Goal: Communication & Community: Answer question/provide support

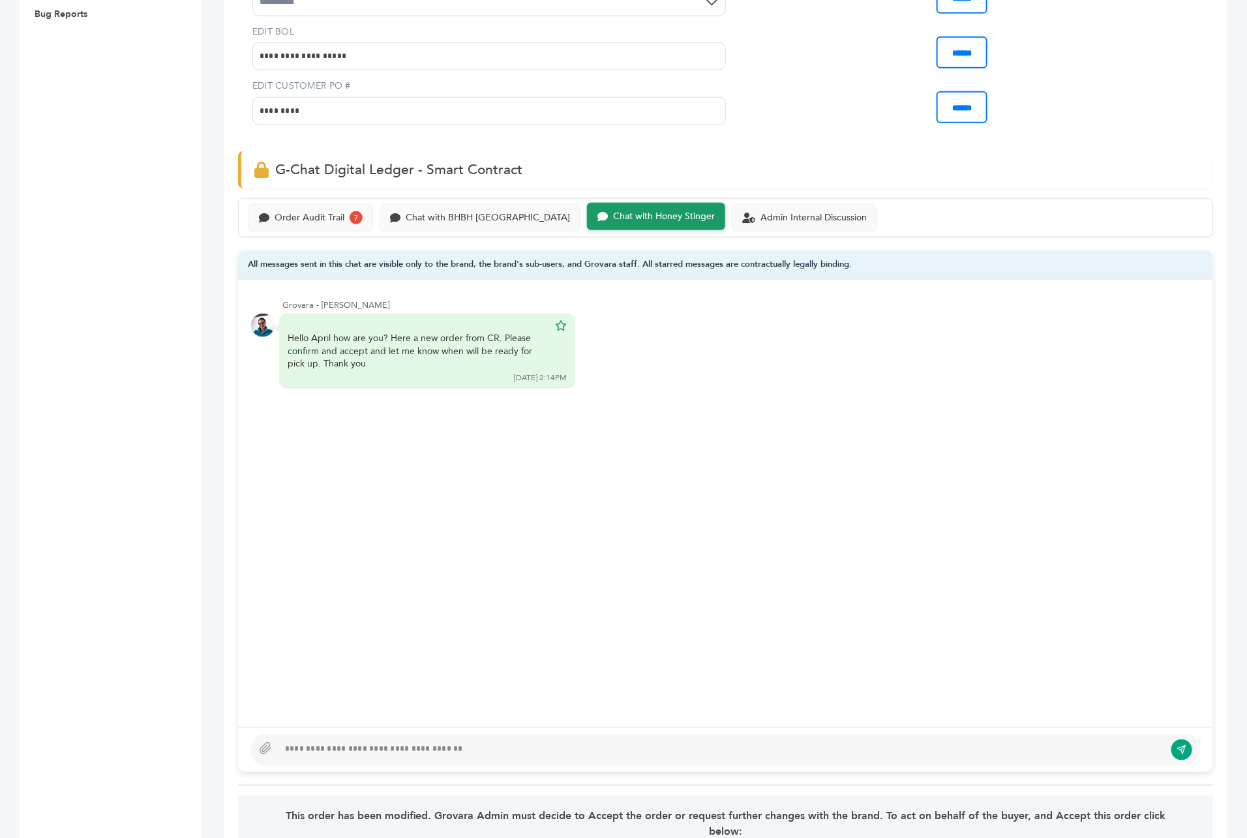
scroll to position [568, 0]
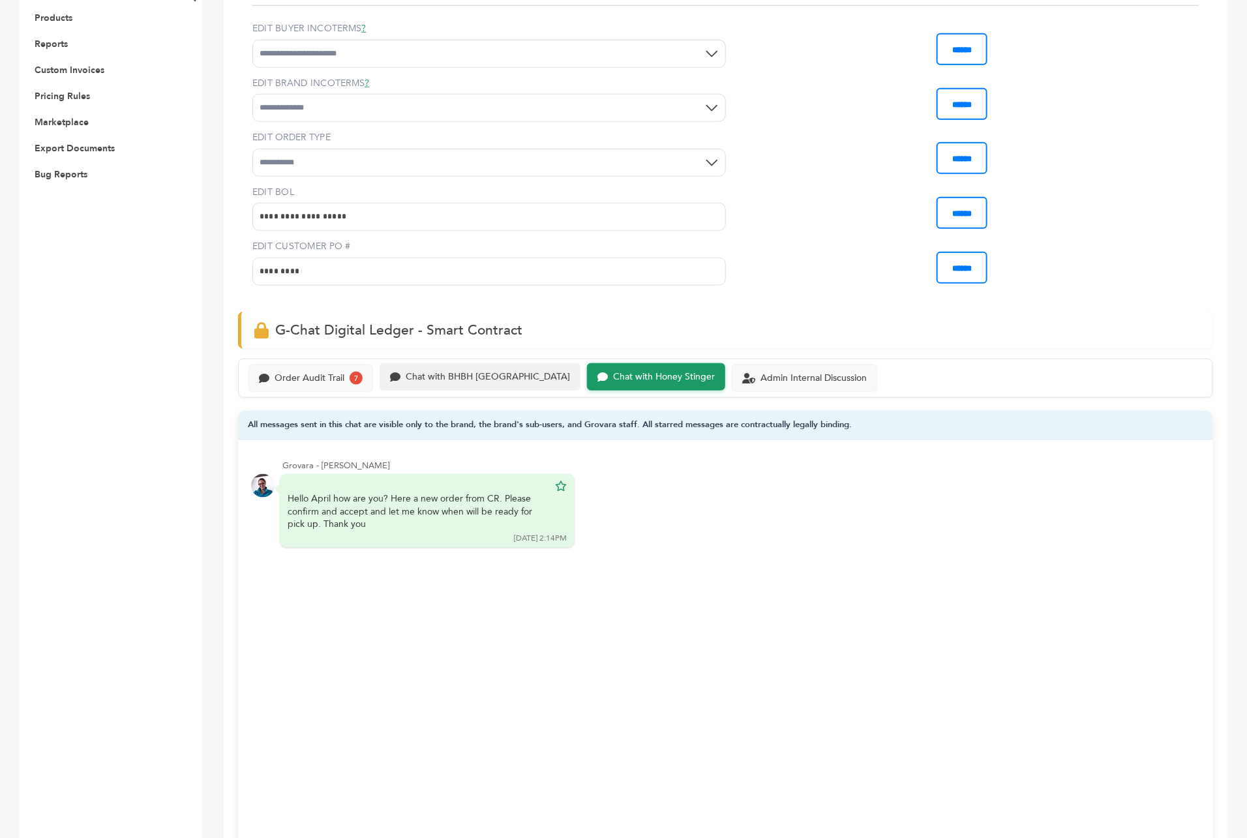
click at [485, 372] on div "Chat with BHBH Costa Rica" at bounding box center [488, 377] width 164 height 11
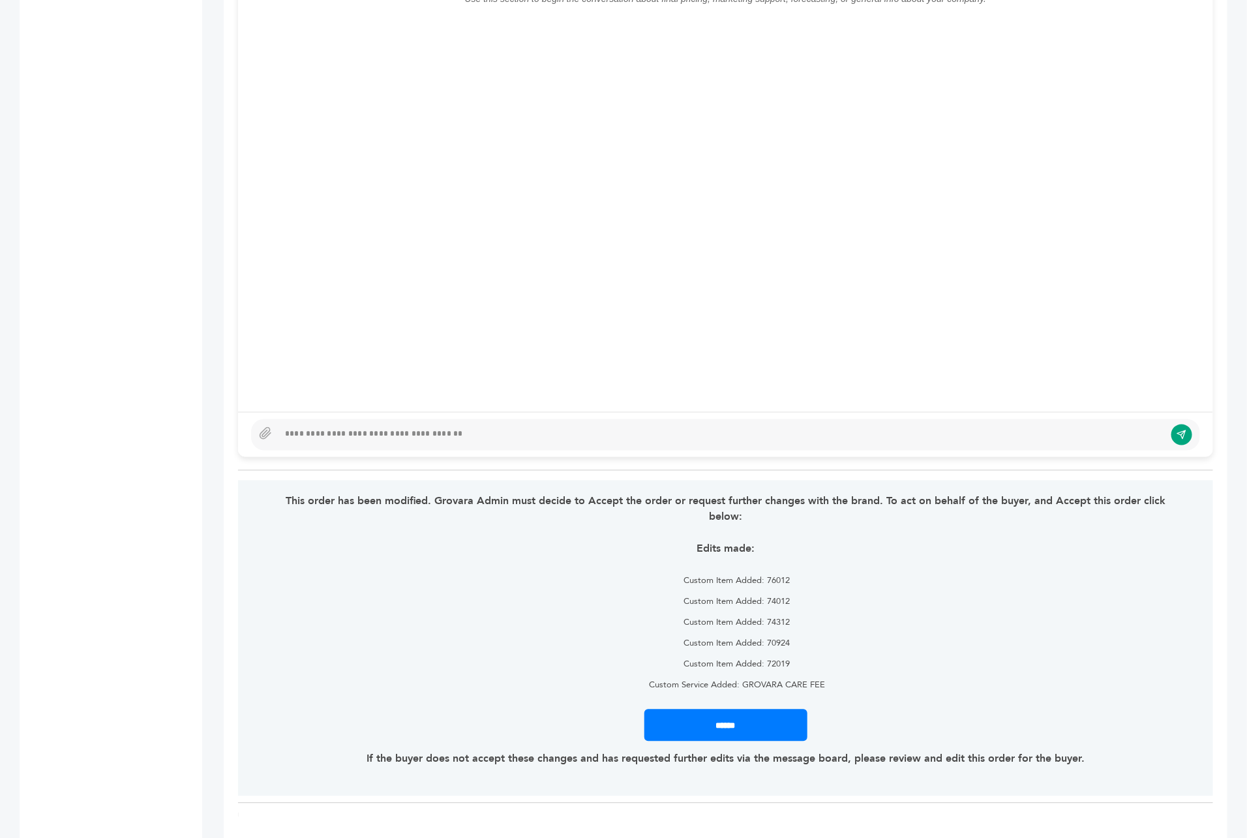
scroll to position [683, 0]
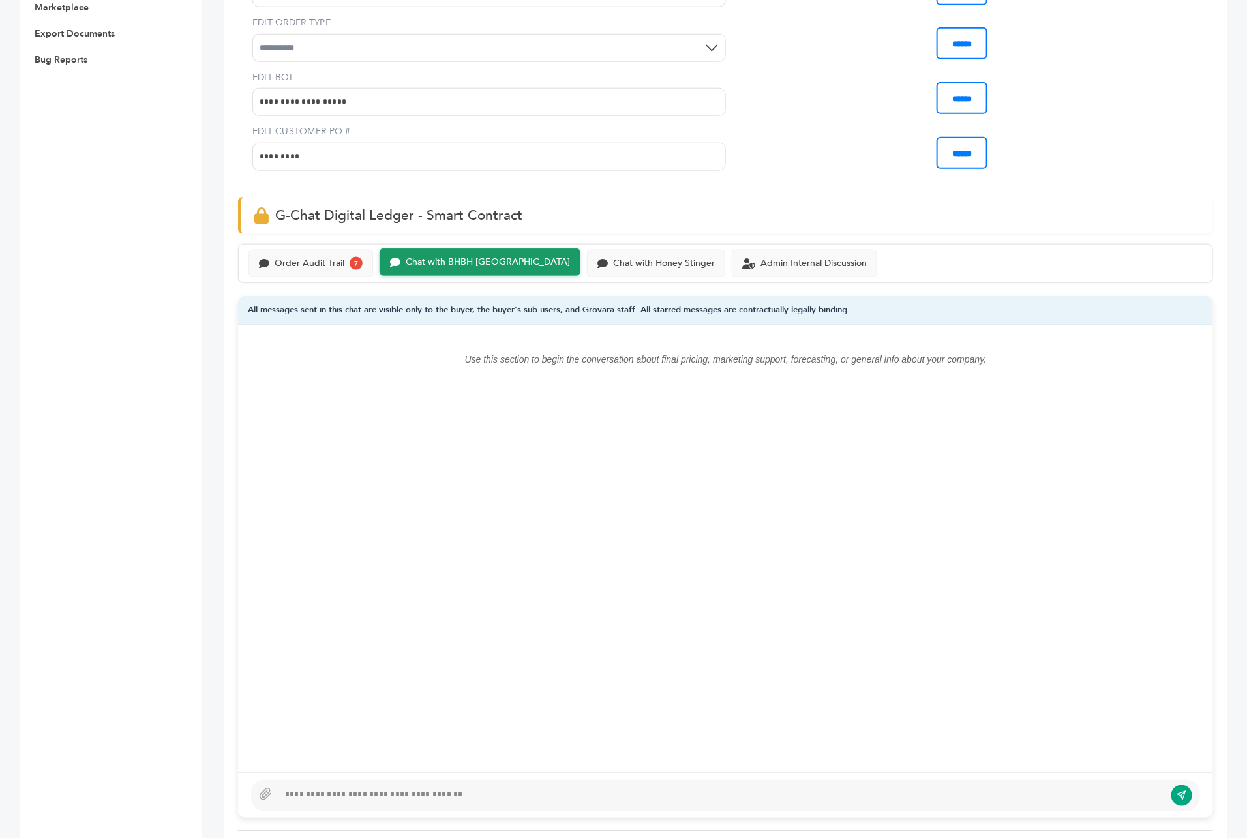
click at [396, 788] on div at bounding box center [721, 796] width 886 height 16
type textarea "**********"
click at [1180, 785] on button "submit" at bounding box center [1182, 796] width 22 height 22
click at [428, 788] on div at bounding box center [721, 796] width 887 height 16
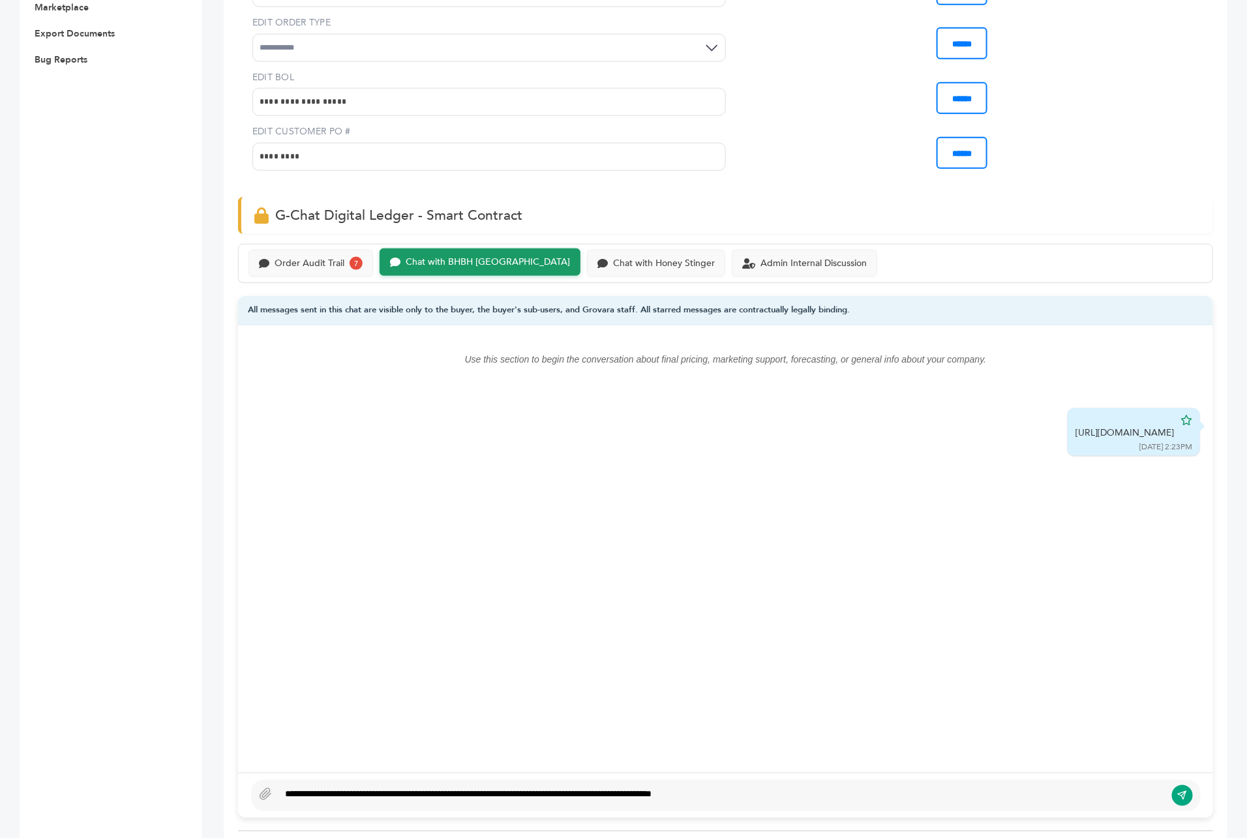
type textarea "**********"
click at [1182, 792] on icon "submit" at bounding box center [1182, 796] width 8 height 8
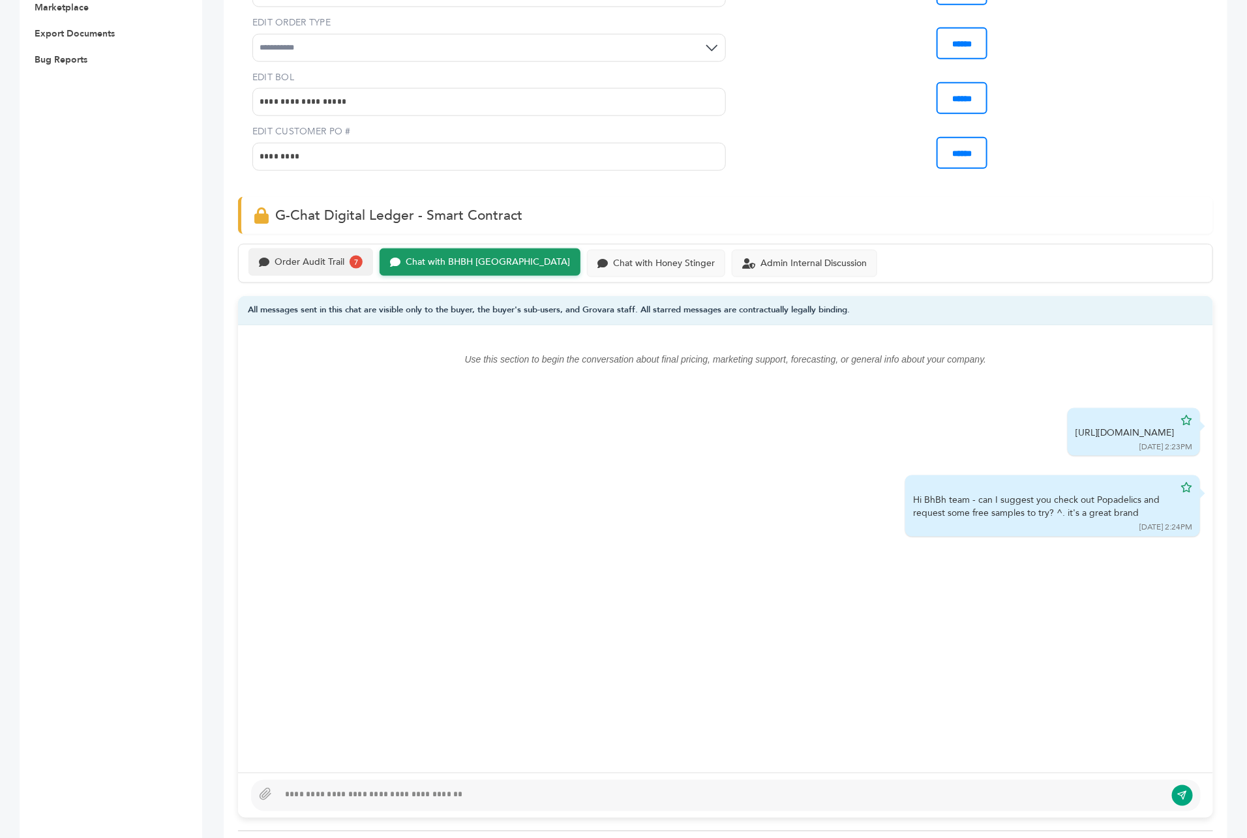
click at [330, 257] on div "Order Audit Trail" at bounding box center [309, 262] width 70 height 11
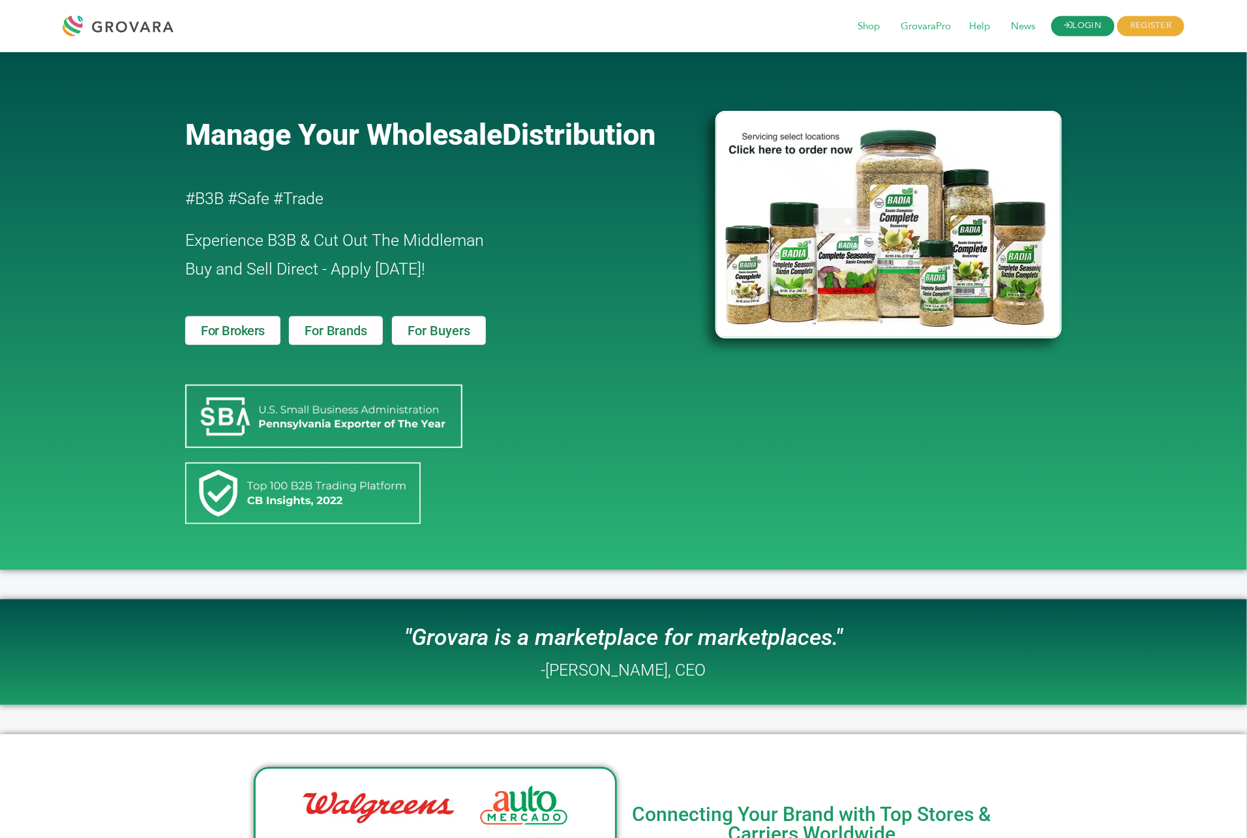
click at [1080, 31] on link "LOGIN" at bounding box center [1083, 26] width 64 height 20
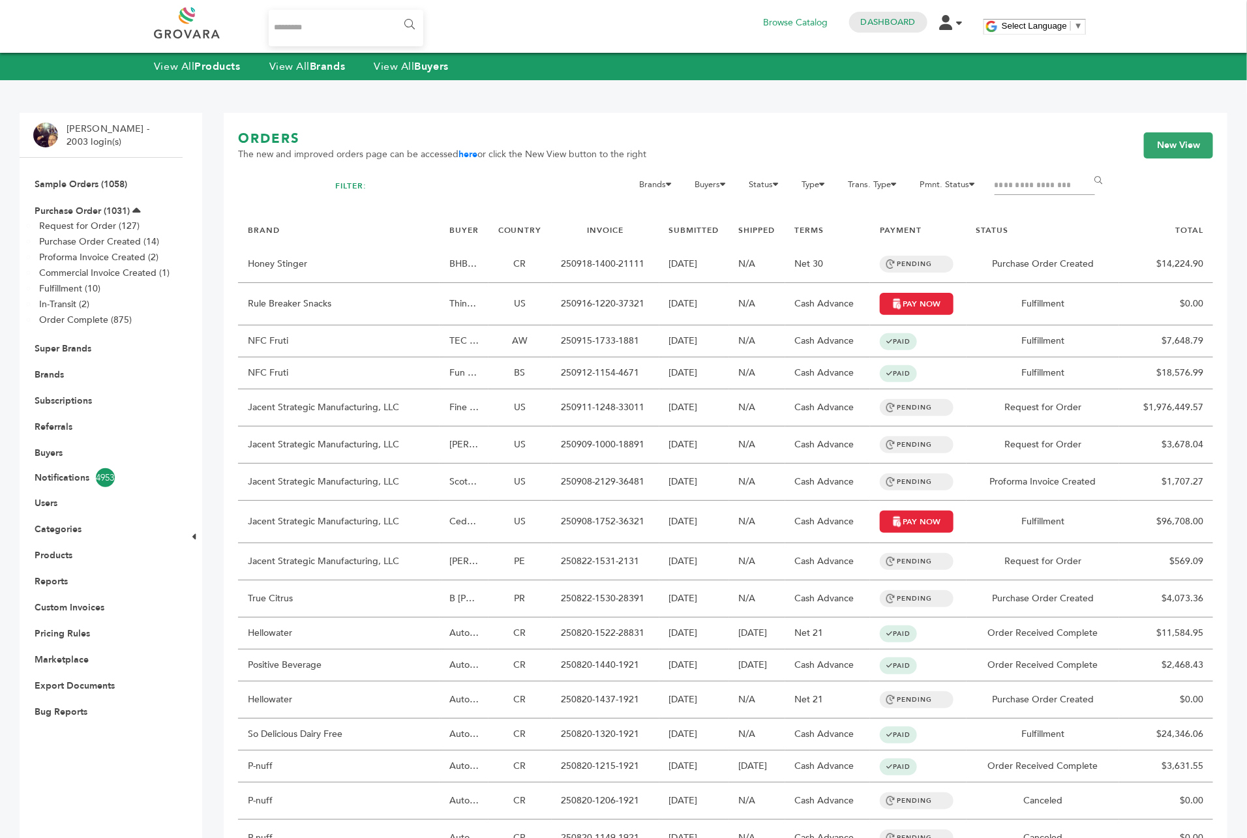
click at [321, 37] on input "Search..." at bounding box center [346, 28] width 155 height 37
type input "*"
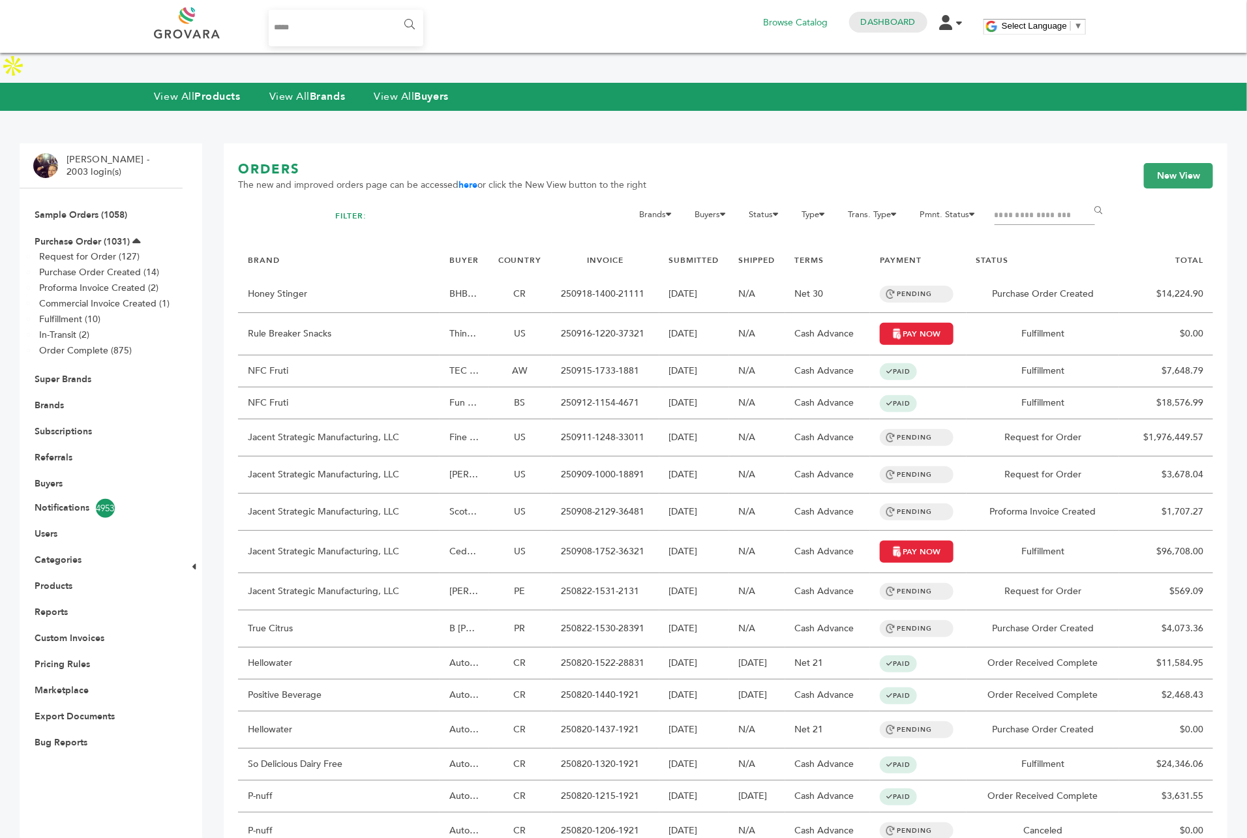
type input "*****"
click at [394, 12] on input "******" at bounding box center [408, 25] width 29 height 26
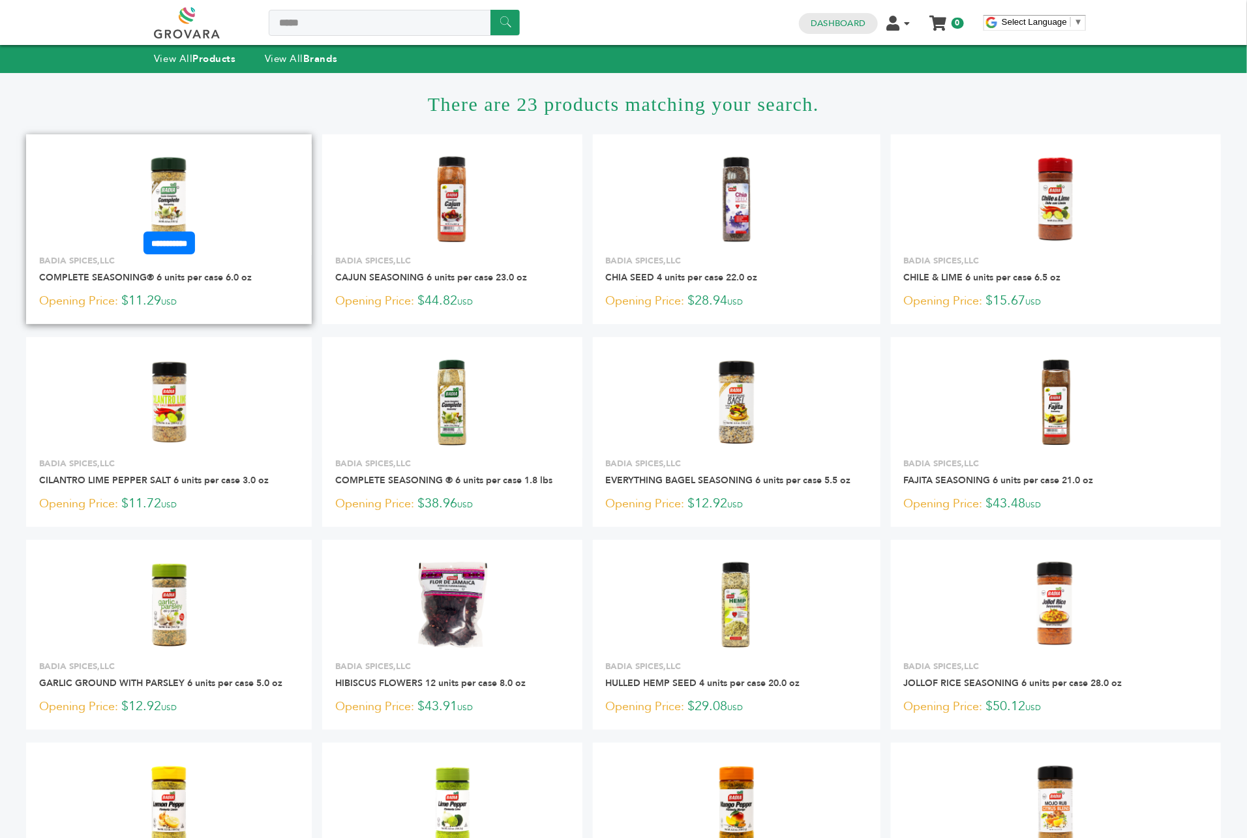
click at [180, 181] on img at bounding box center [169, 199] width 95 height 95
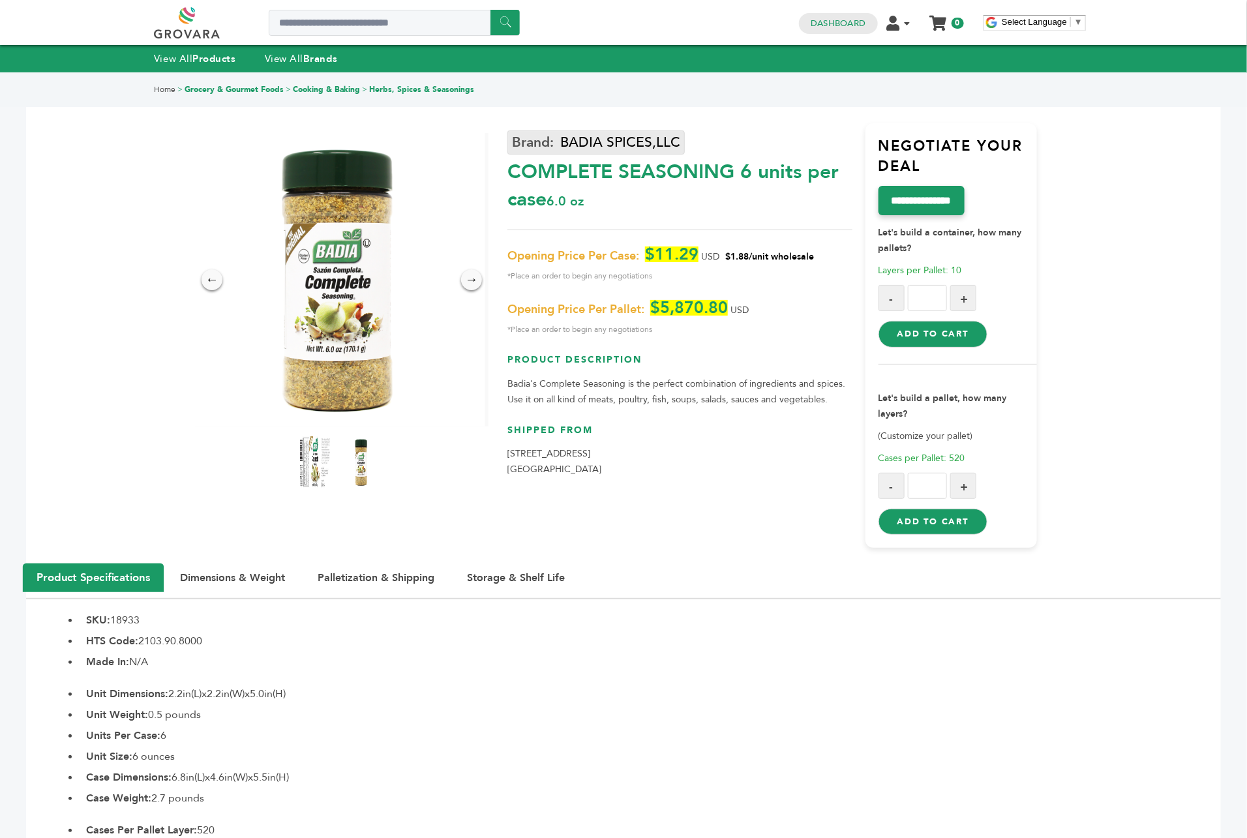
click at [606, 142] on link "BADIA SPICES,LLC" at bounding box center [595, 142] width 177 height 24
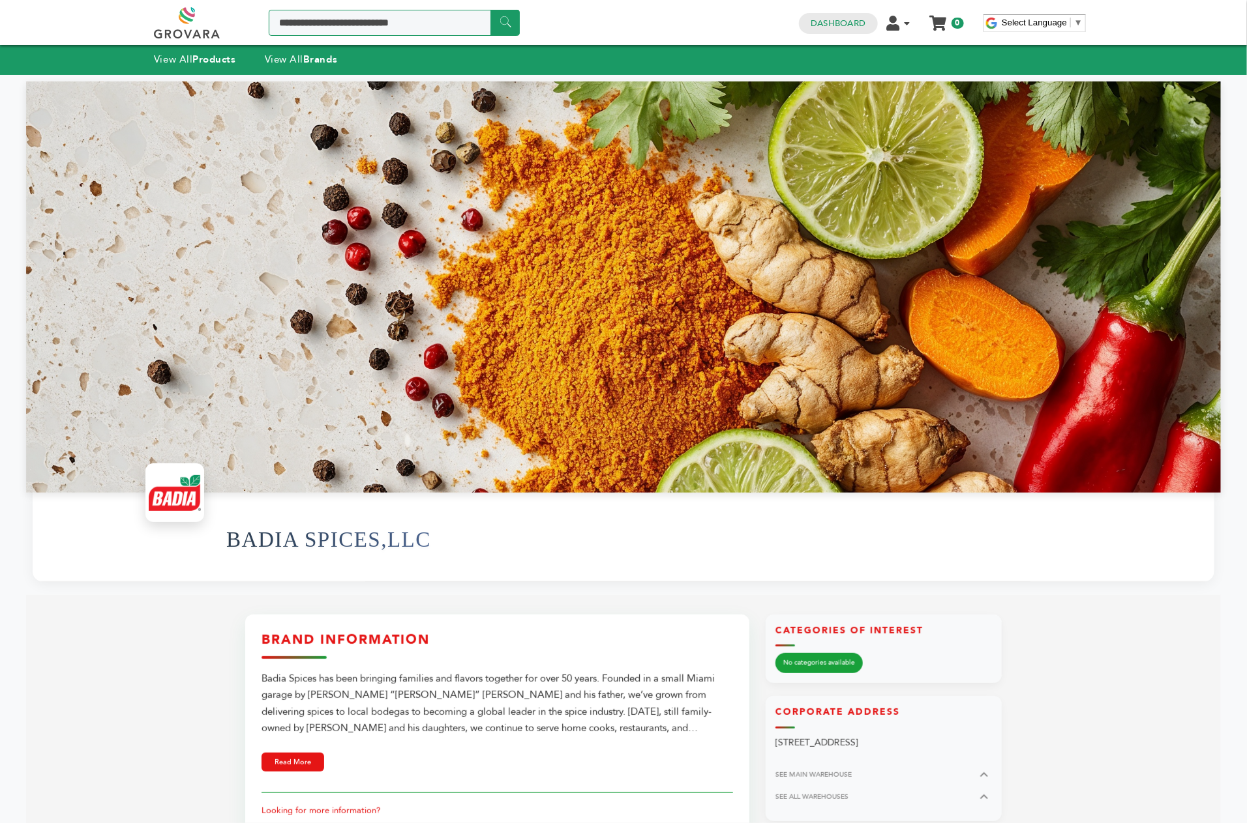
click at [343, 13] on input "Search a product or brand..." at bounding box center [394, 23] width 251 height 26
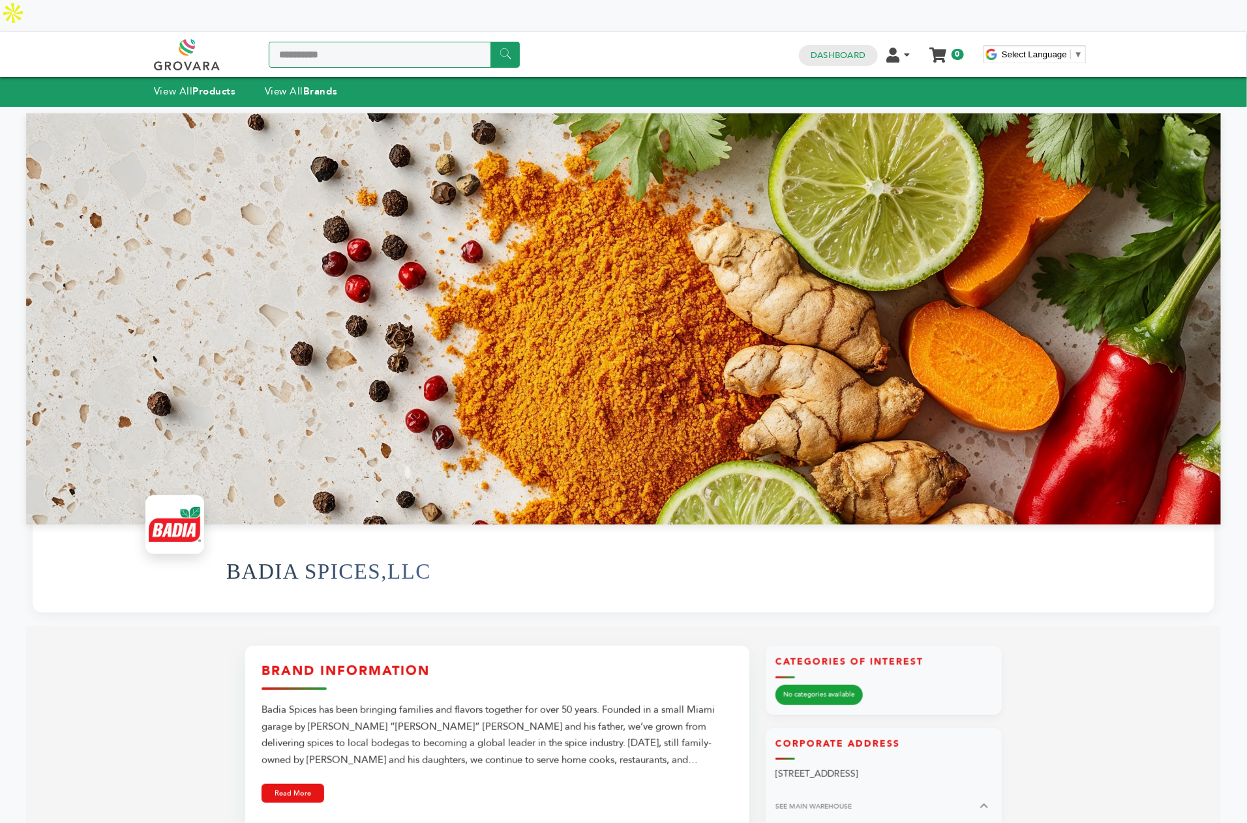
type input "**********"
click at [490, 42] on input "******" at bounding box center [504, 54] width 29 height 25
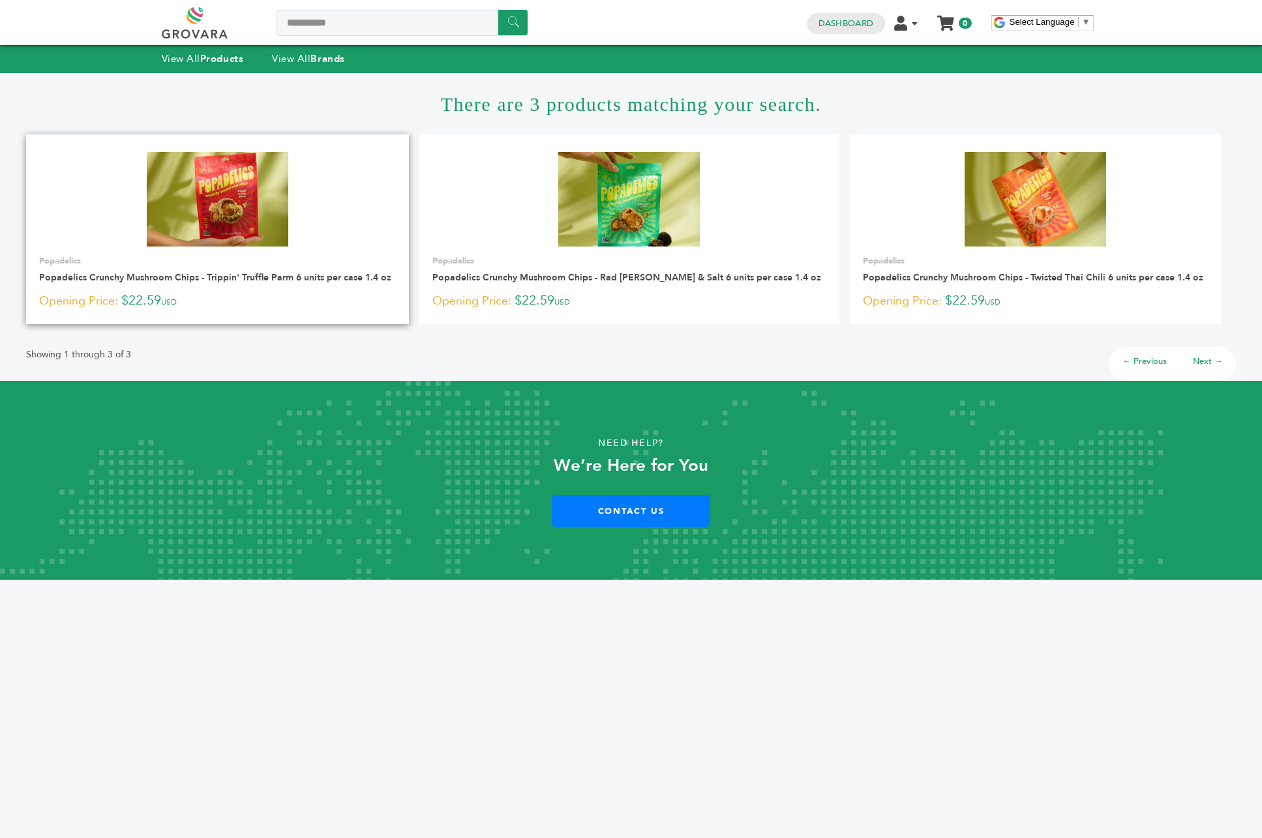
click at [229, 185] on img at bounding box center [217, 199] width 141 height 94
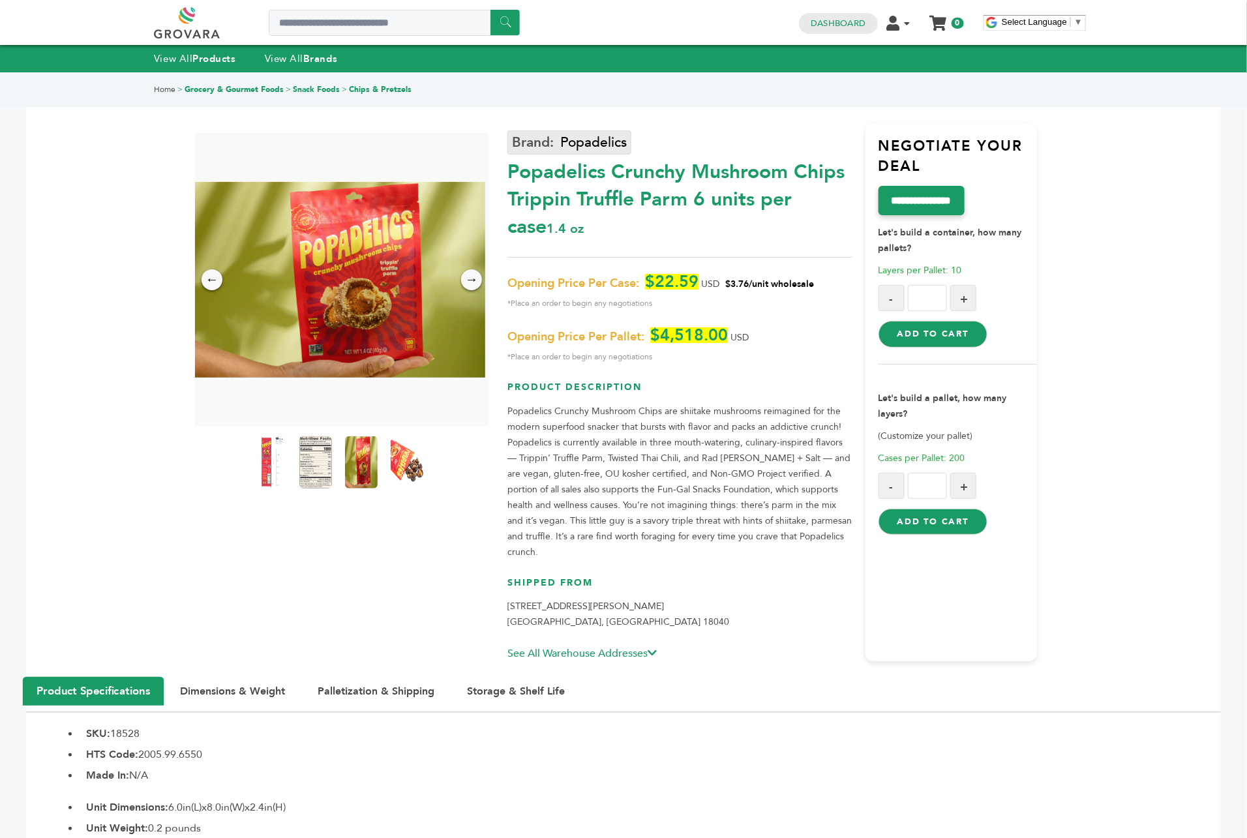
click at [587, 136] on link "Popadelics" at bounding box center [569, 142] width 124 height 24
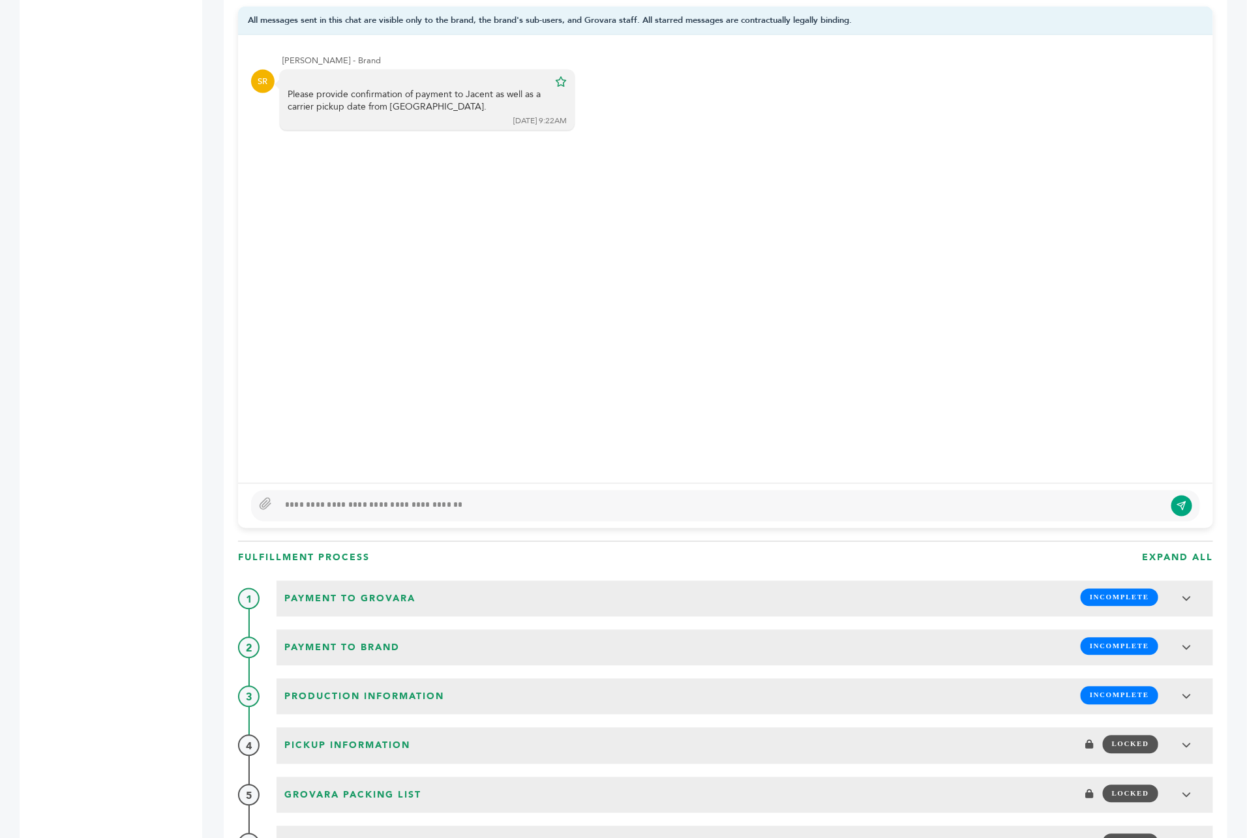
scroll to position [883, 0]
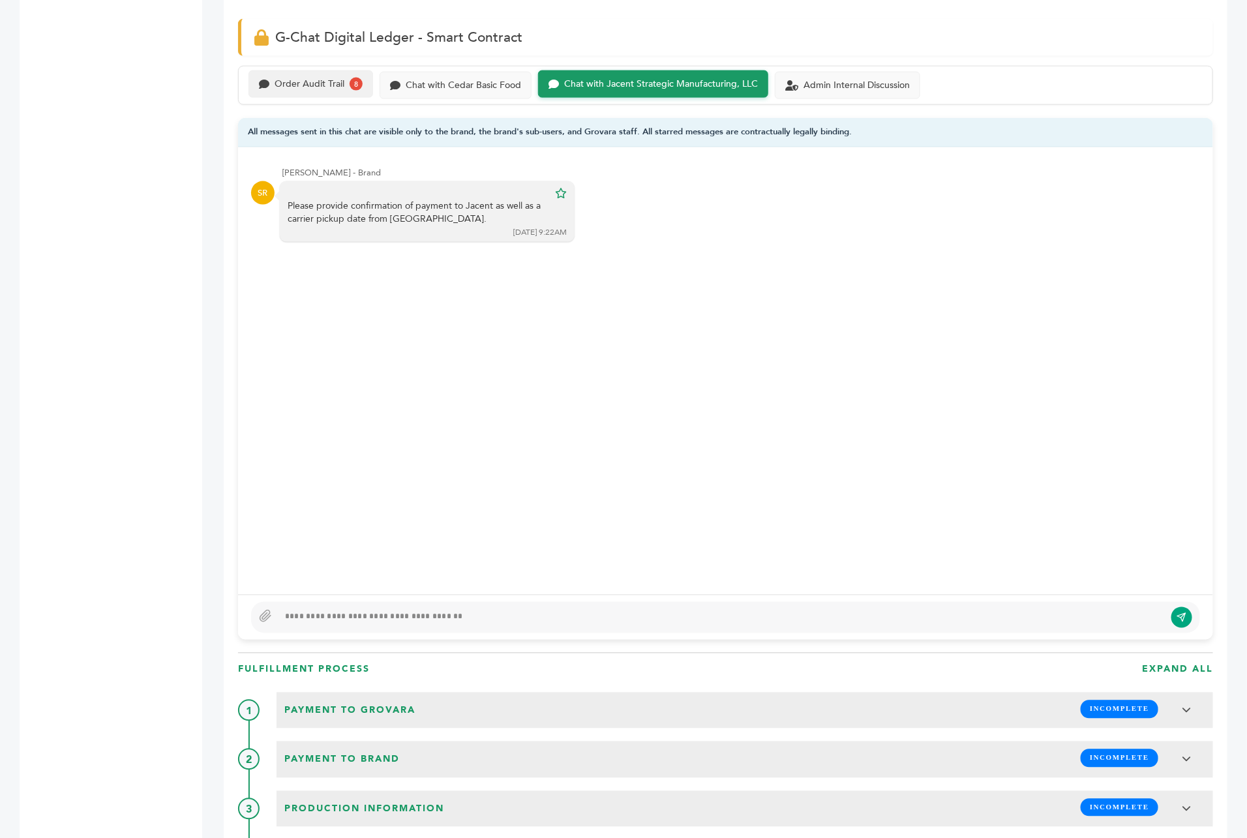
click at [323, 79] on div "Order Audit Trail" at bounding box center [309, 84] width 70 height 11
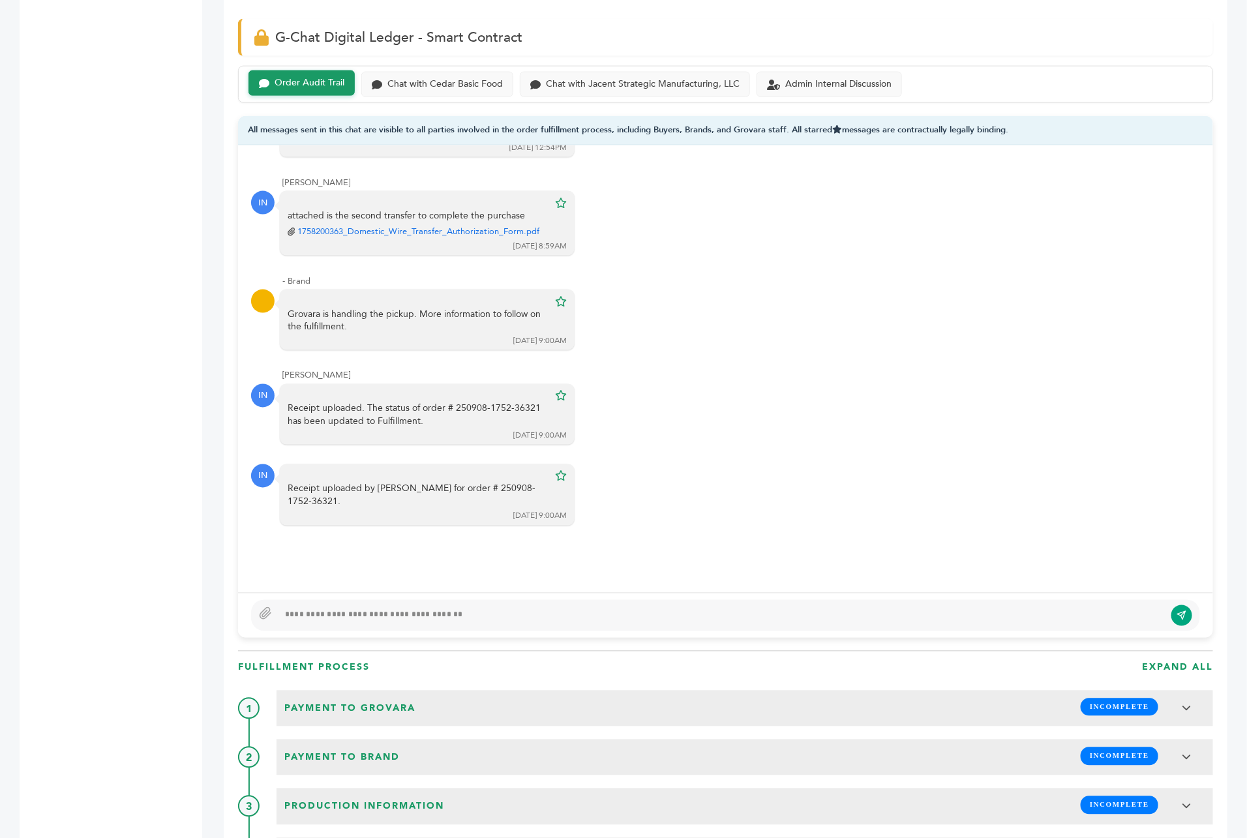
scroll to position [2817, 0]
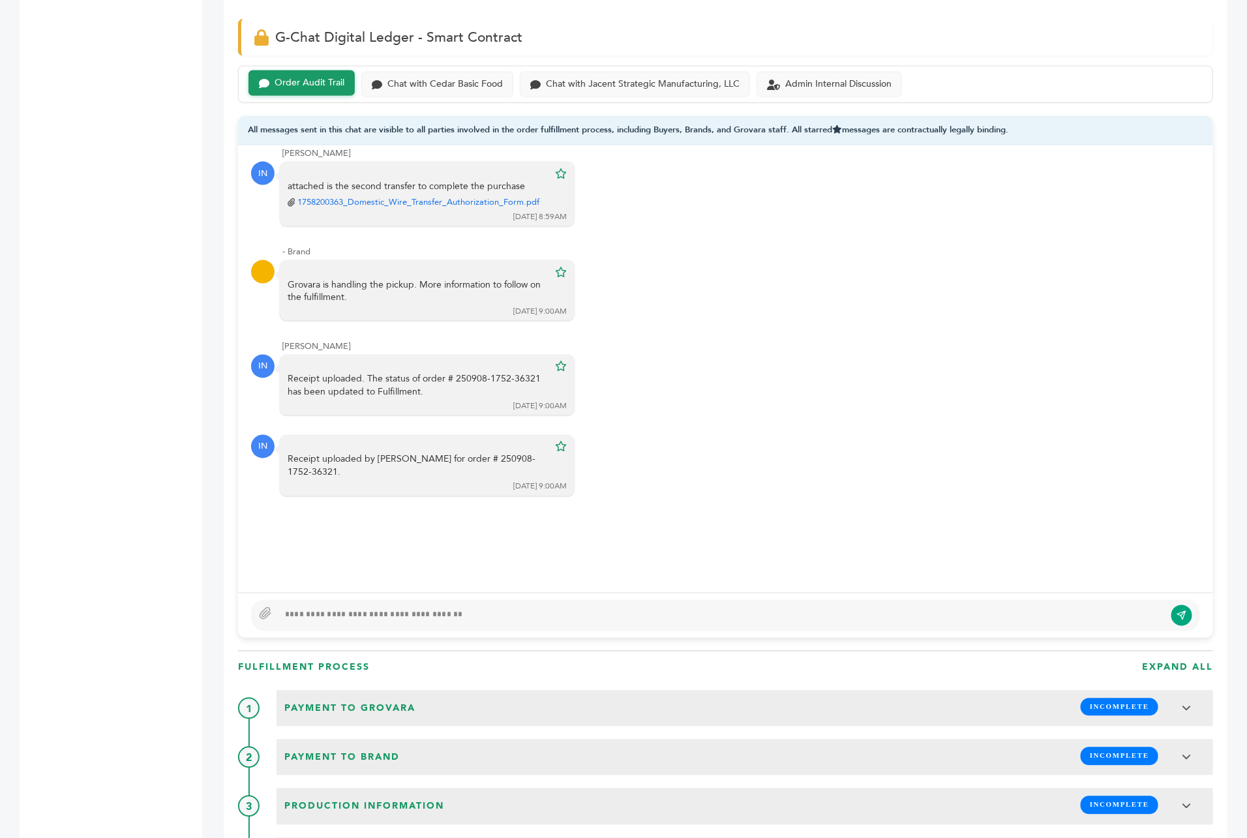
click at [334, 608] on div at bounding box center [721, 616] width 886 height 16
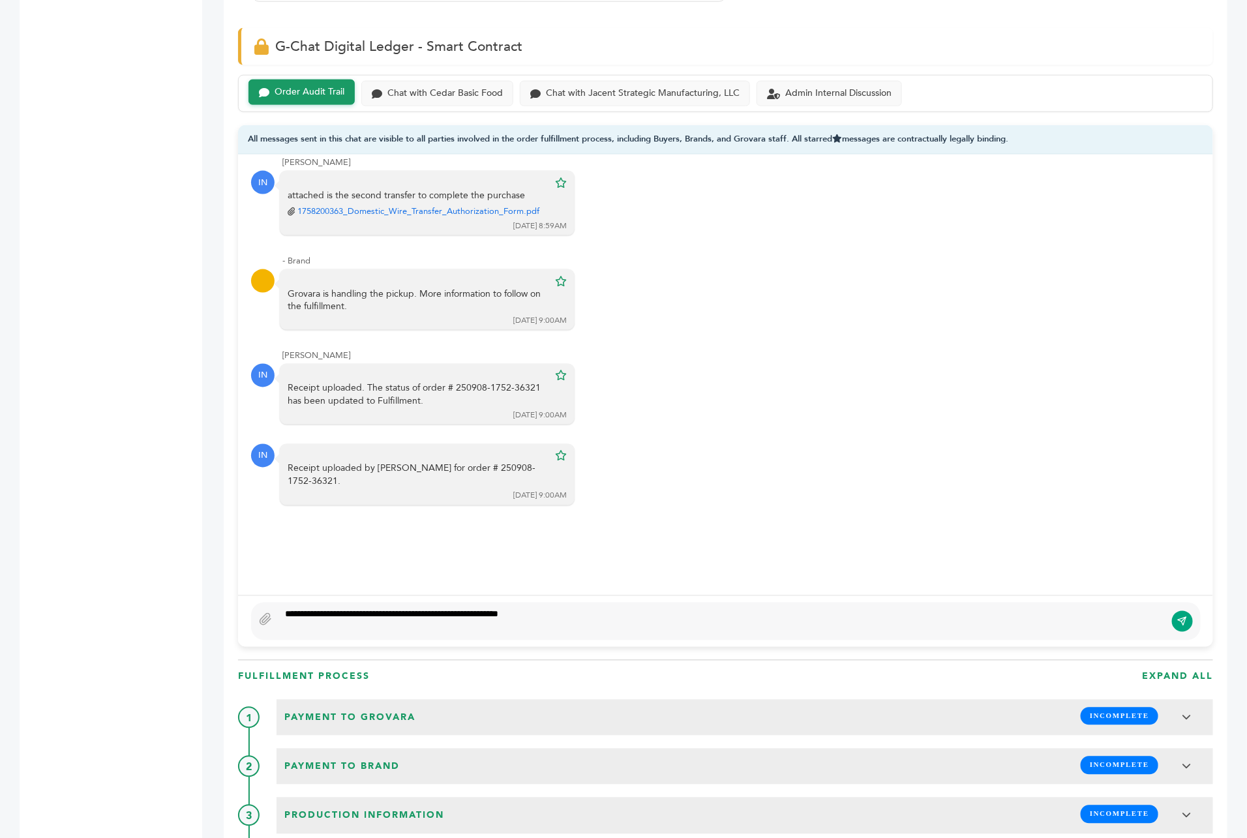
scroll to position [860, 0]
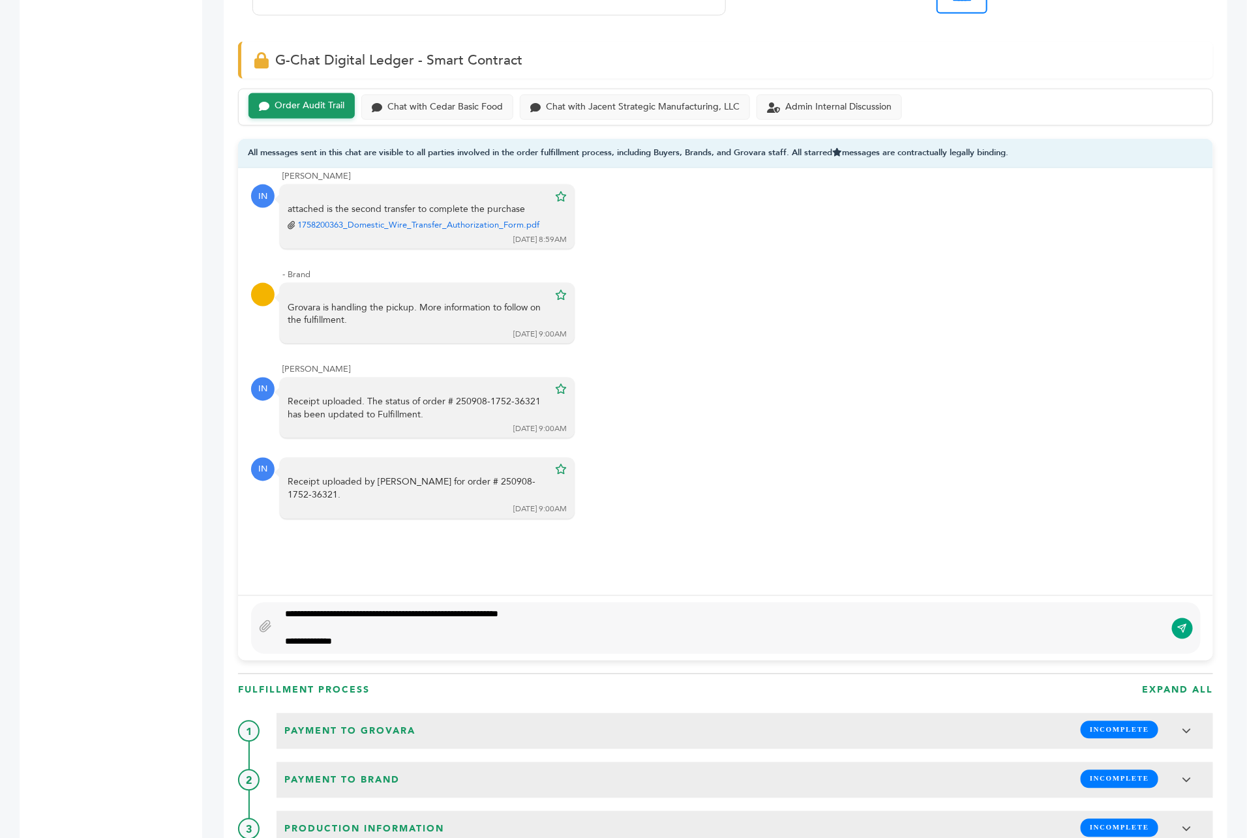
type textarea "**********"
click at [1183, 624] on icon "submit" at bounding box center [1182, 628] width 8 height 8
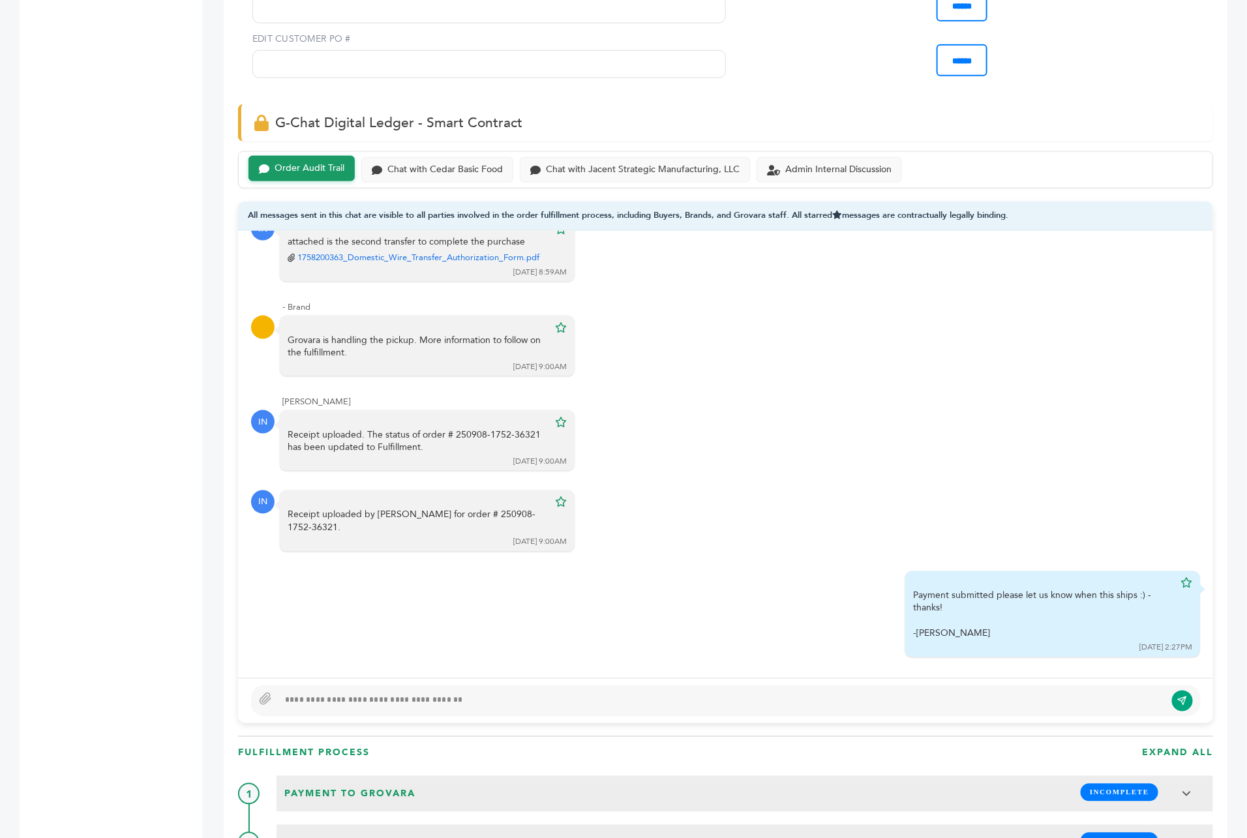
scroll to position [1200, 0]
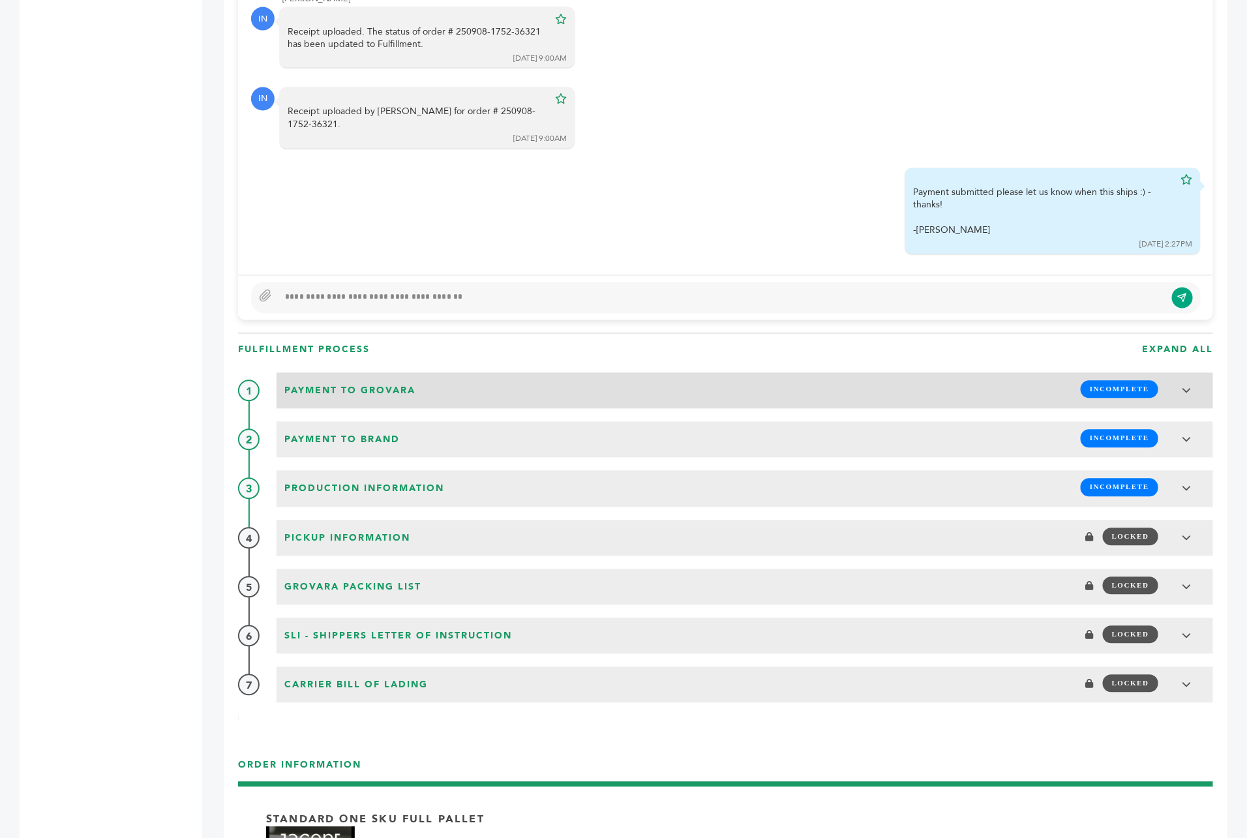
click at [467, 377] on div "Payment to Grovara INCOMPLETE" at bounding box center [744, 389] width 928 height 25
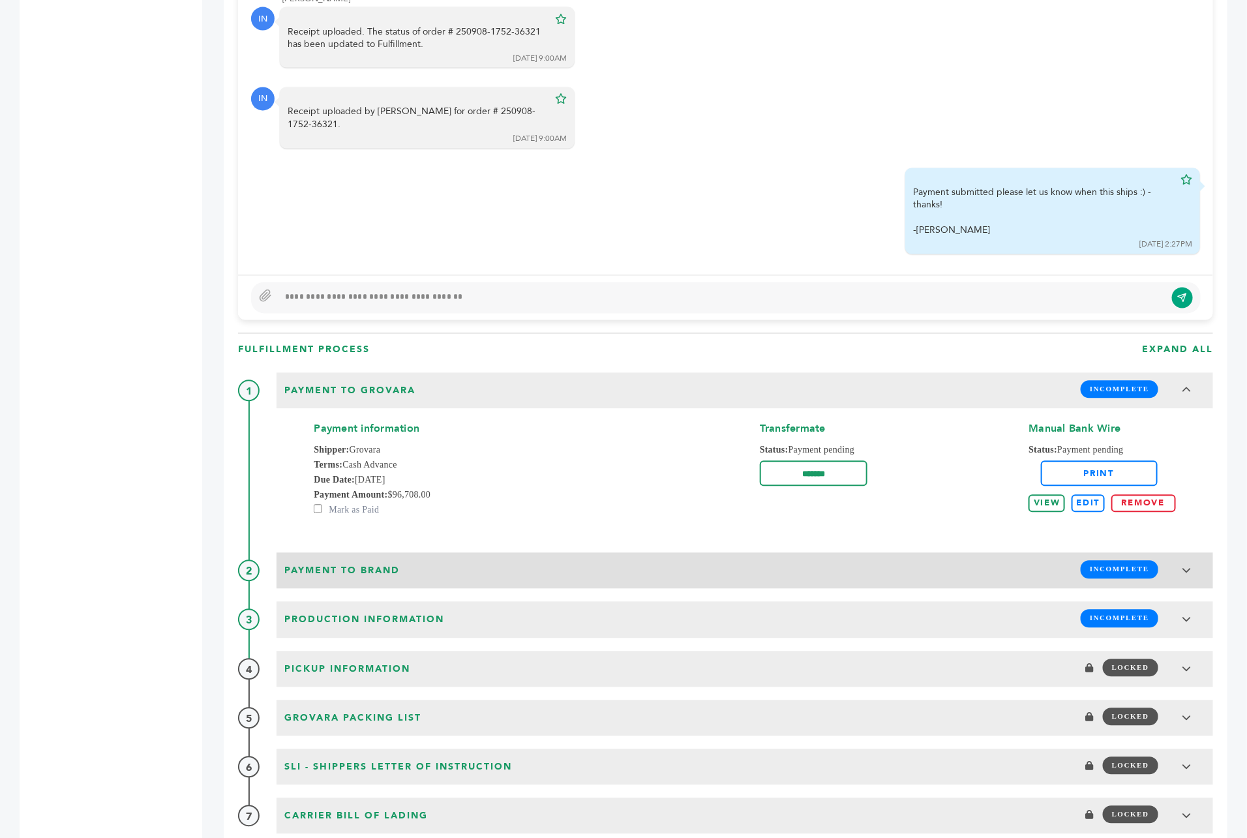
click at [406, 557] on div "Payment to brand INCOMPLETE" at bounding box center [744, 569] width 928 height 25
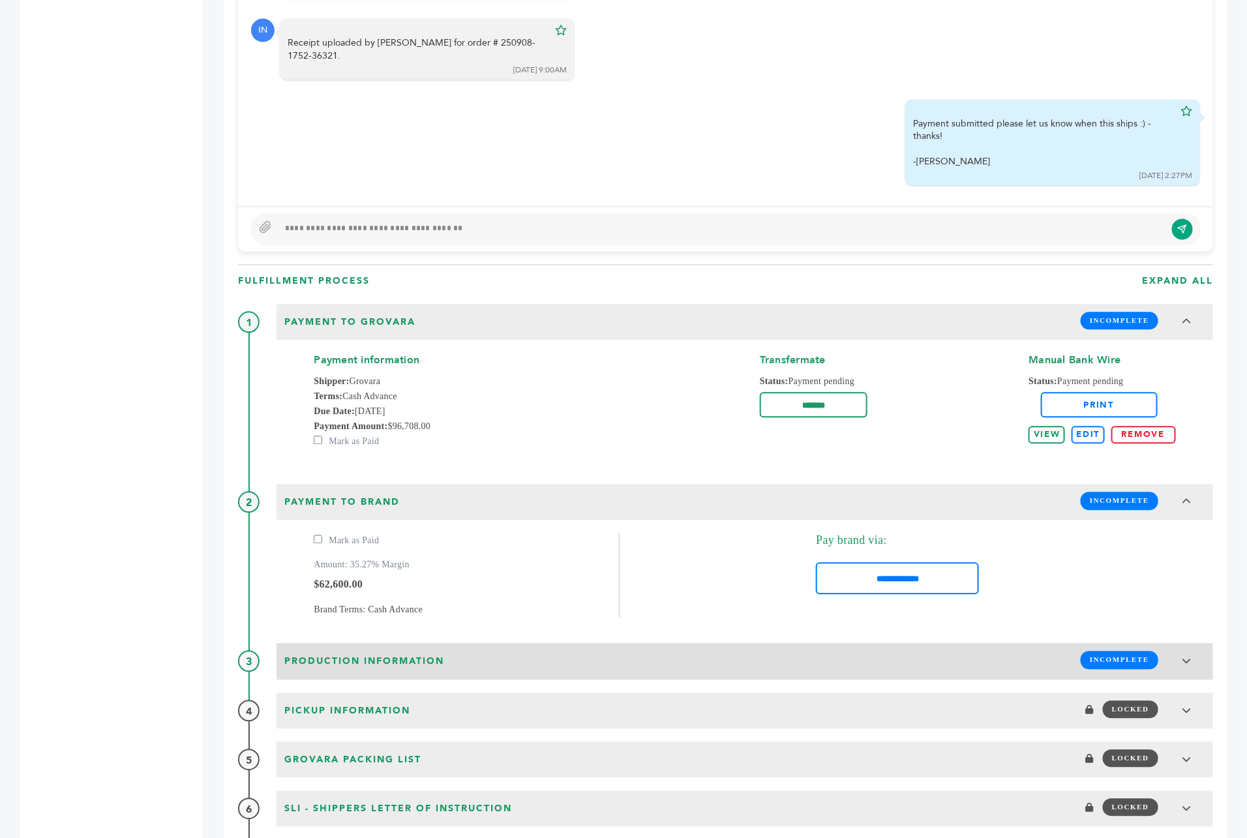
scroll to position [1284, 0]
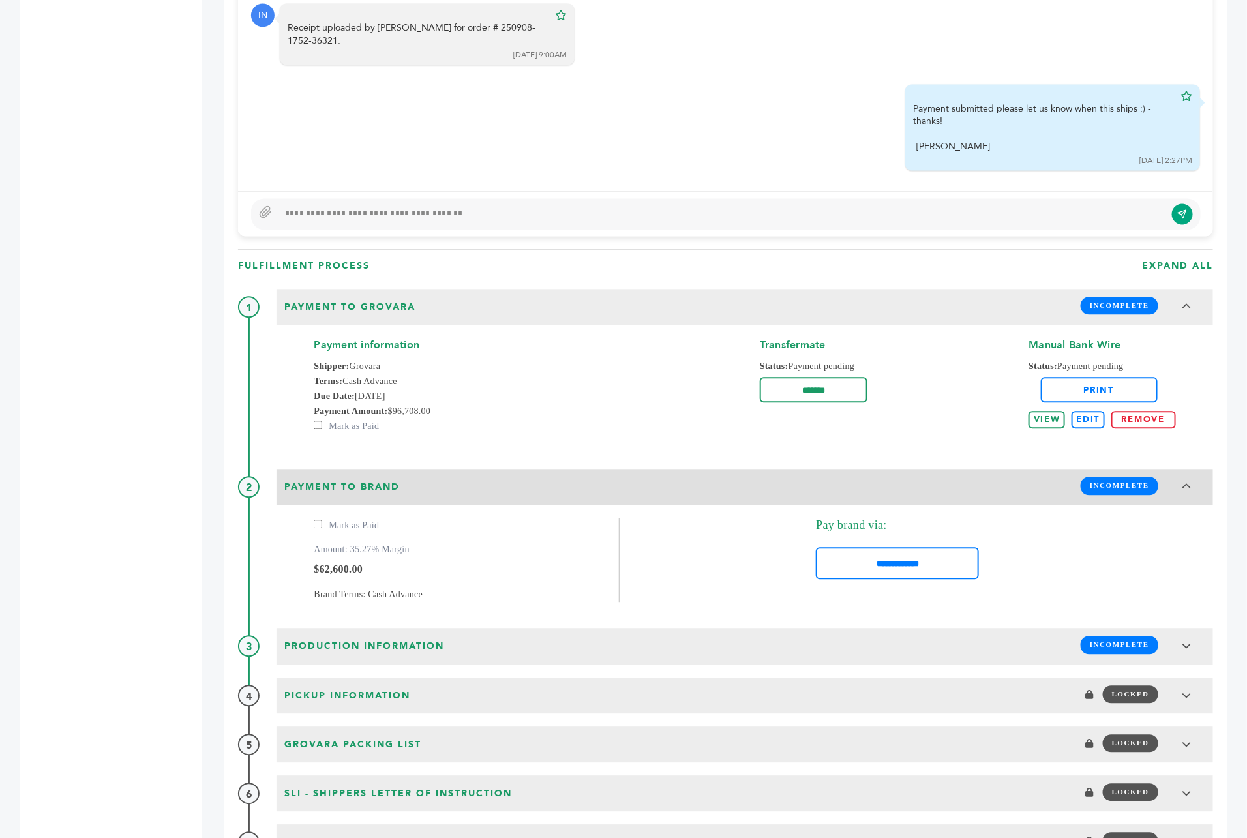
click at [1128, 477] on span "INCOMPLETE" at bounding box center [1119, 486] width 78 height 18
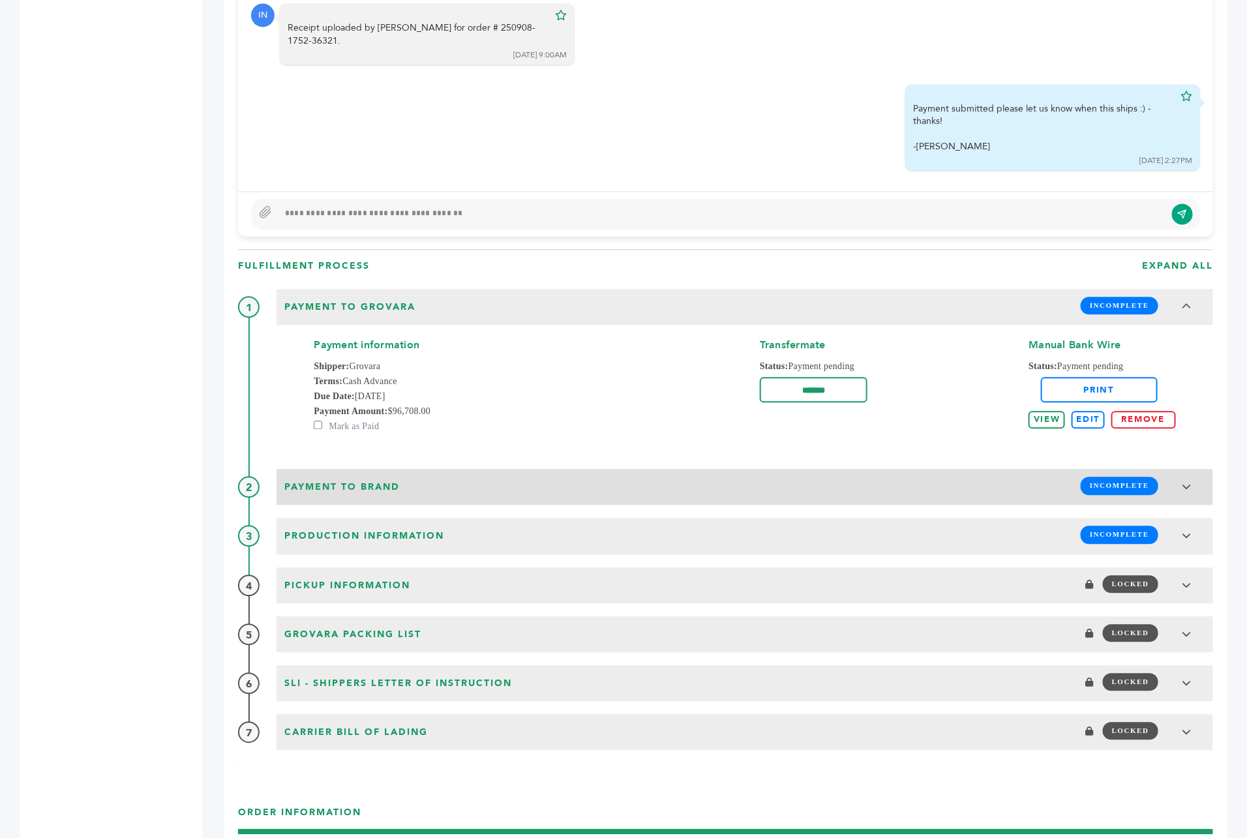
click at [1128, 477] on span "INCOMPLETE" at bounding box center [1119, 486] width 78 height 18
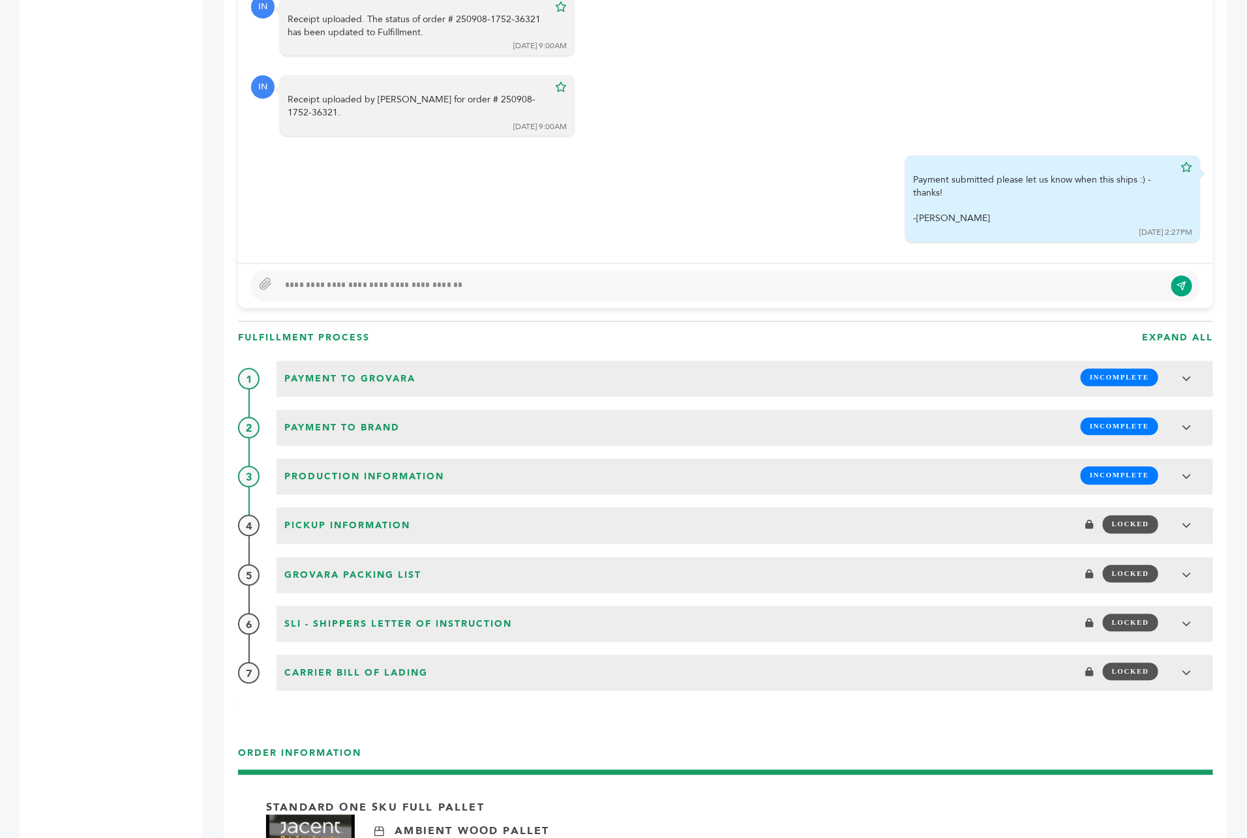
scroll to position [1298, 0]
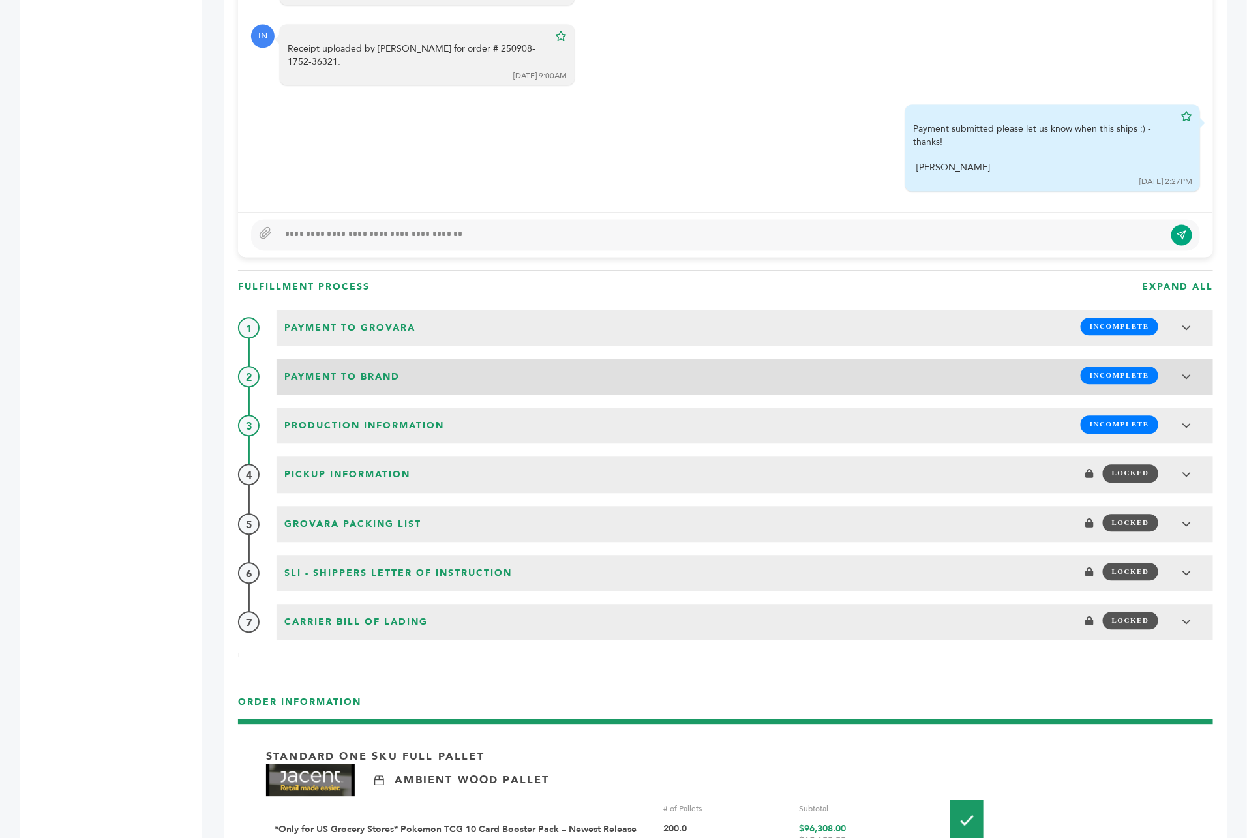
click at [454, 363] on div "Payment to brand INCOMPLETE" at bounding box center [744, 375] width 928 height 25
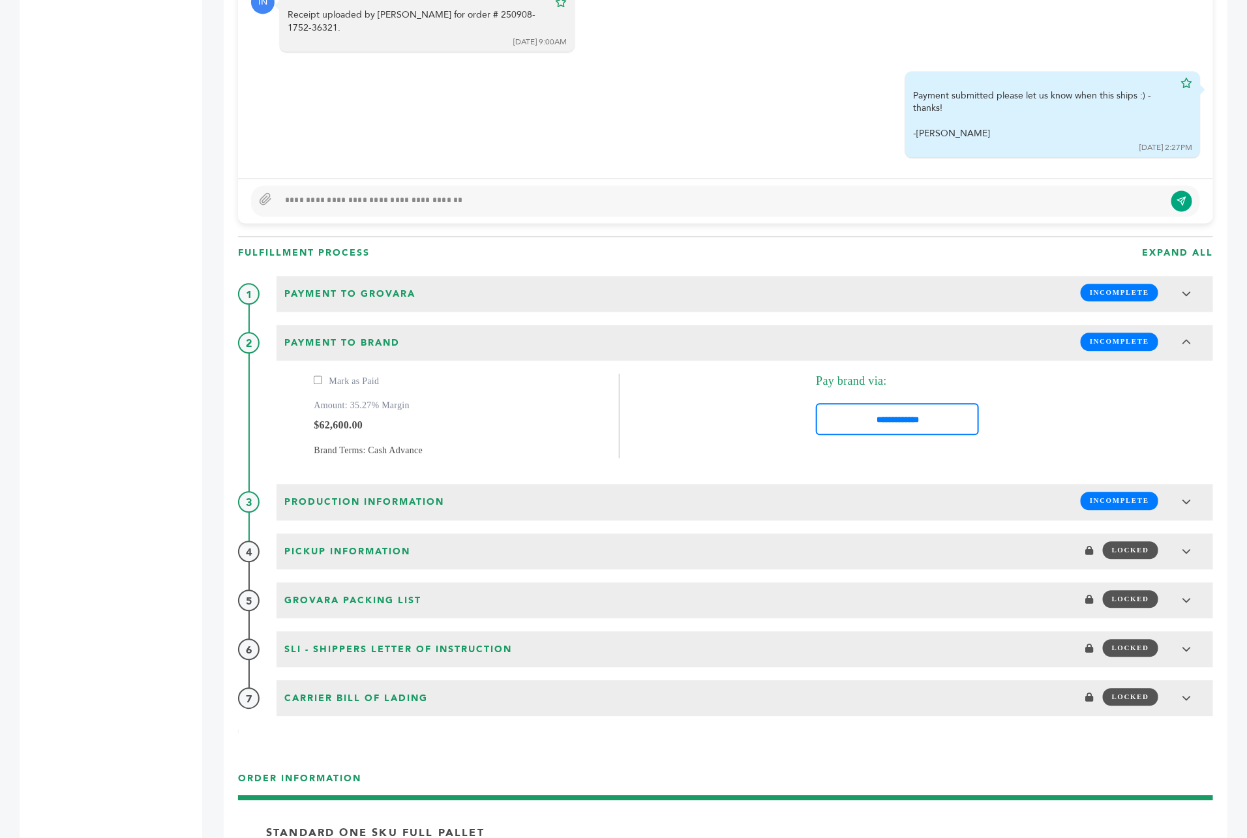
click at [250, 372] on div "Payment to Grovara INCOMPLETE Payment information Shipper: Grovara Terms: Cash …" at bounding box center [725, 496] width 975 height 440
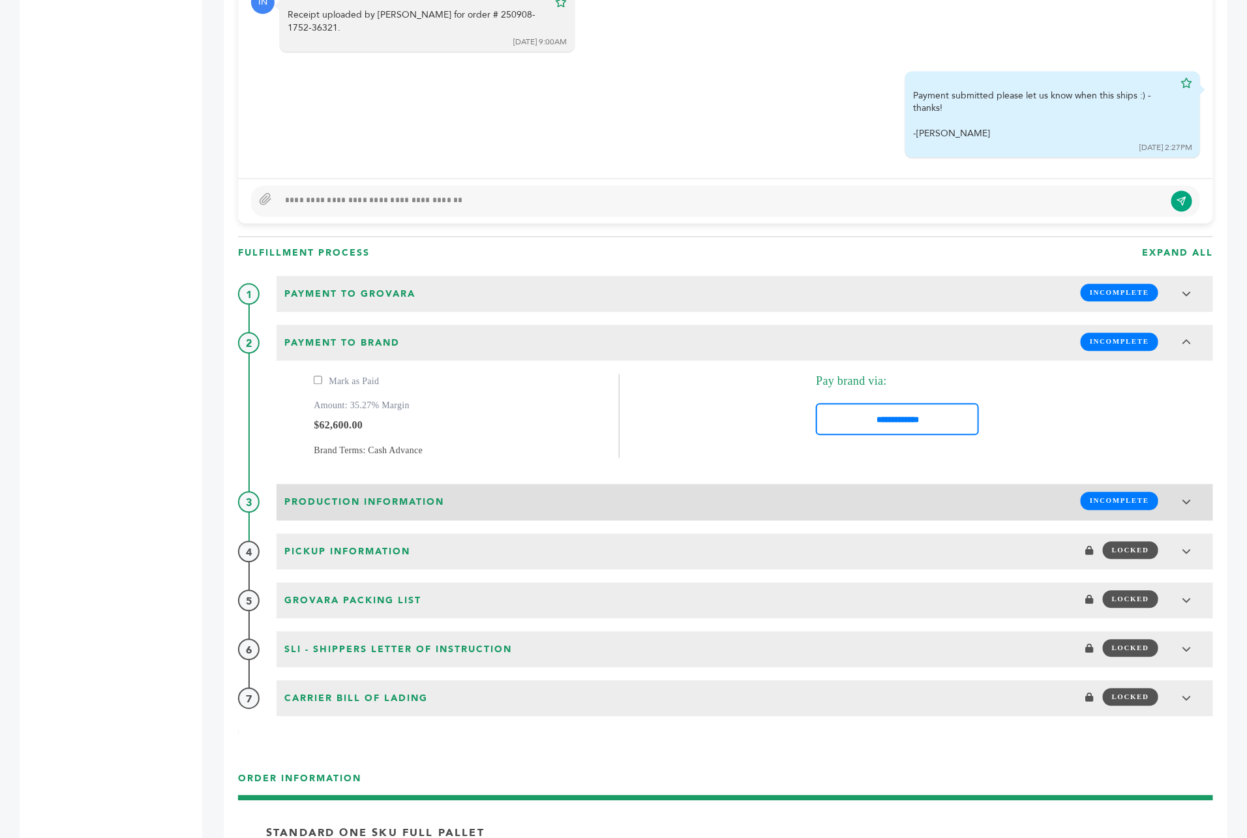
click at [349, 484] on h3 "Production Information INCOMPLETE" at bounding box center [744, 502] width 936 height 36
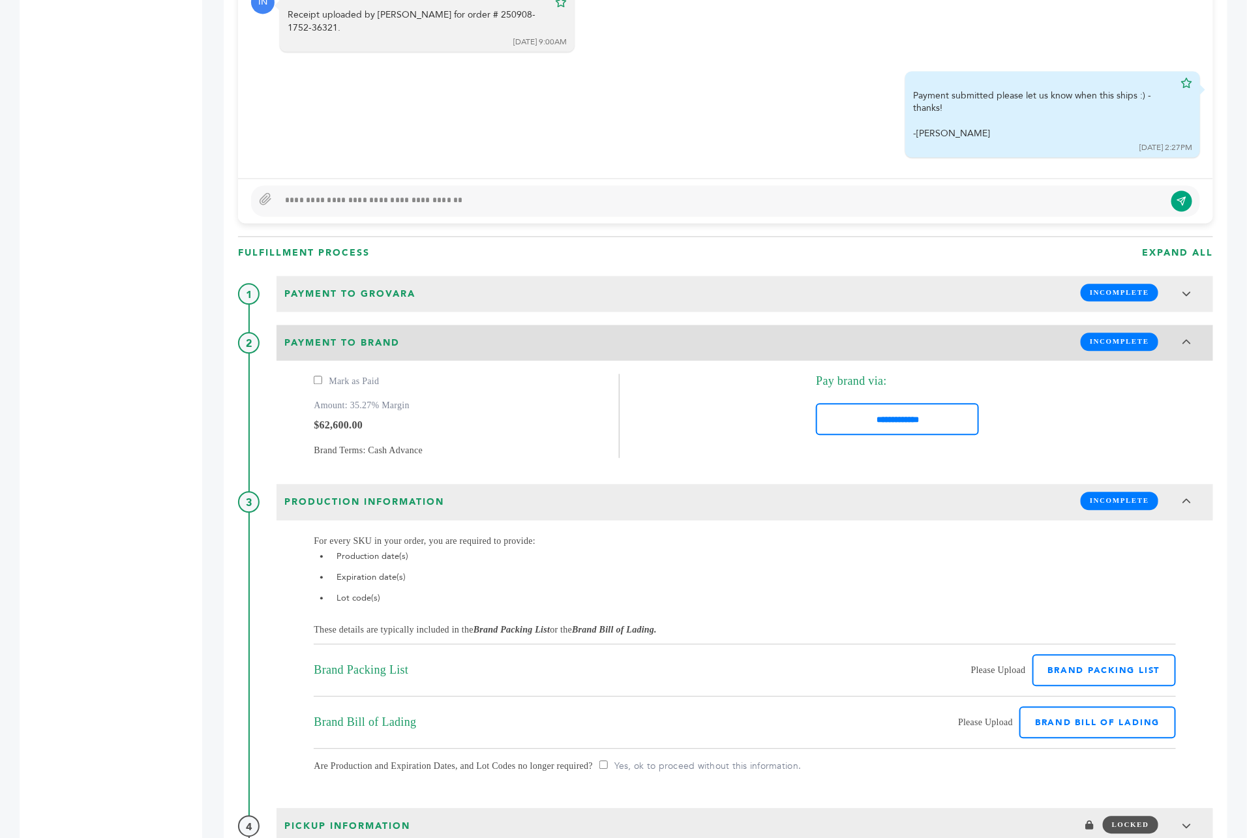
click at [1187, 338] on icon at bounding box center [1186, 342] width 10 height 9
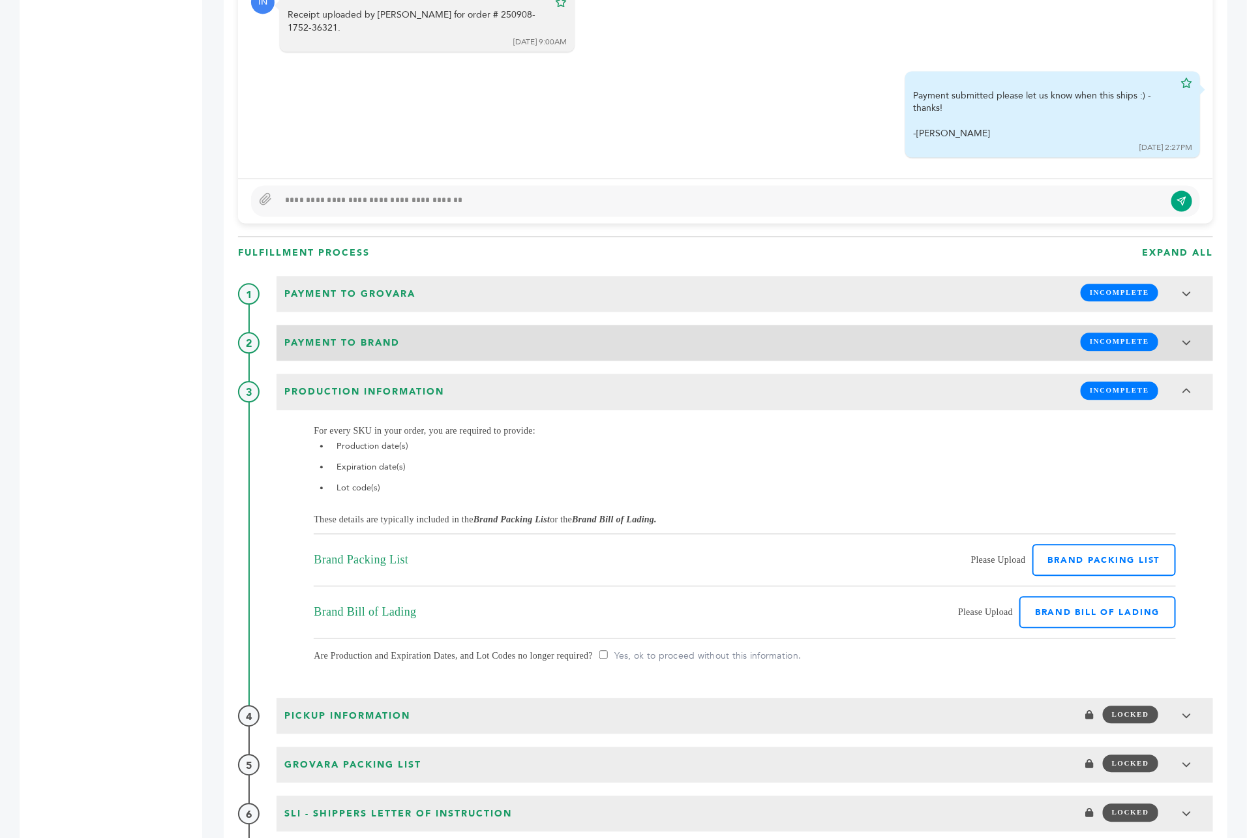
click at [1187, 338] on icon at bounding box center [1186, 342] width 10 height 9
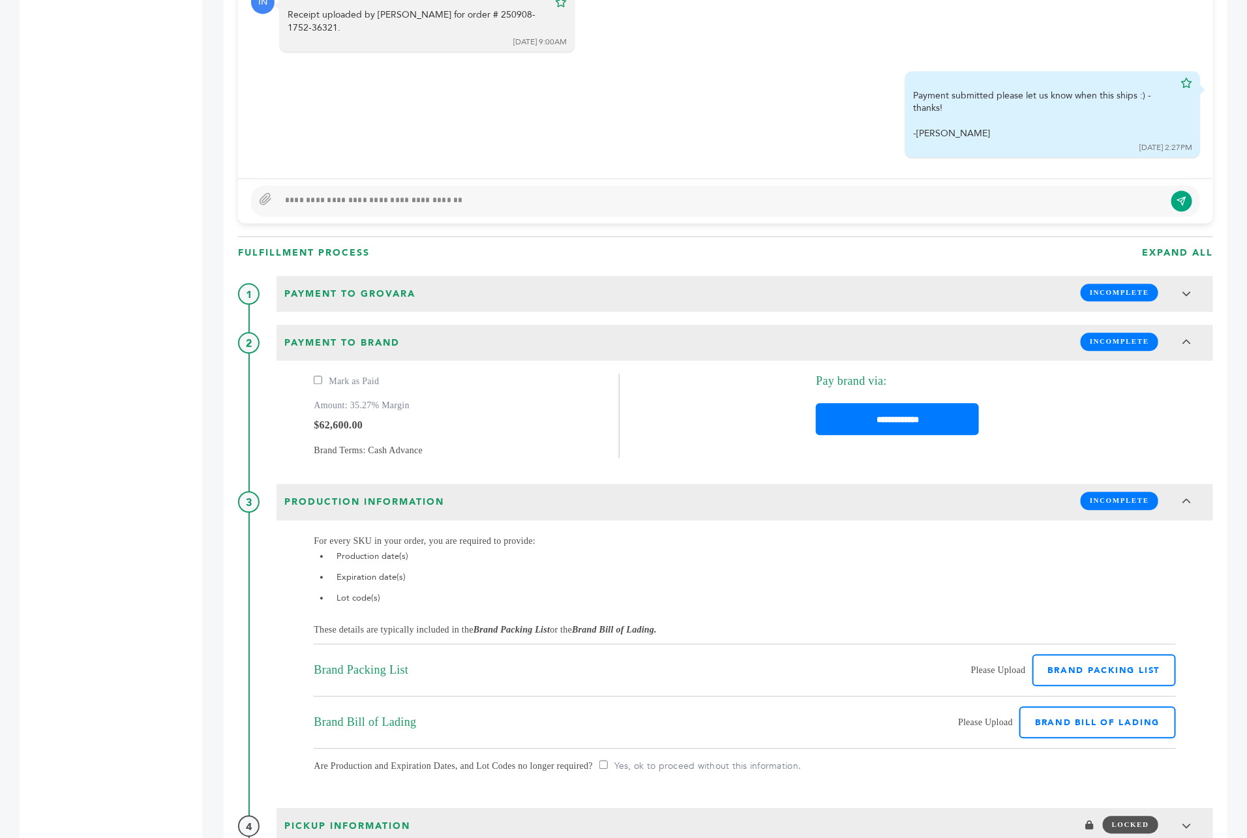
click at [922, 403] on input "**********" at bounding box center [897, 419] width 163 height 32
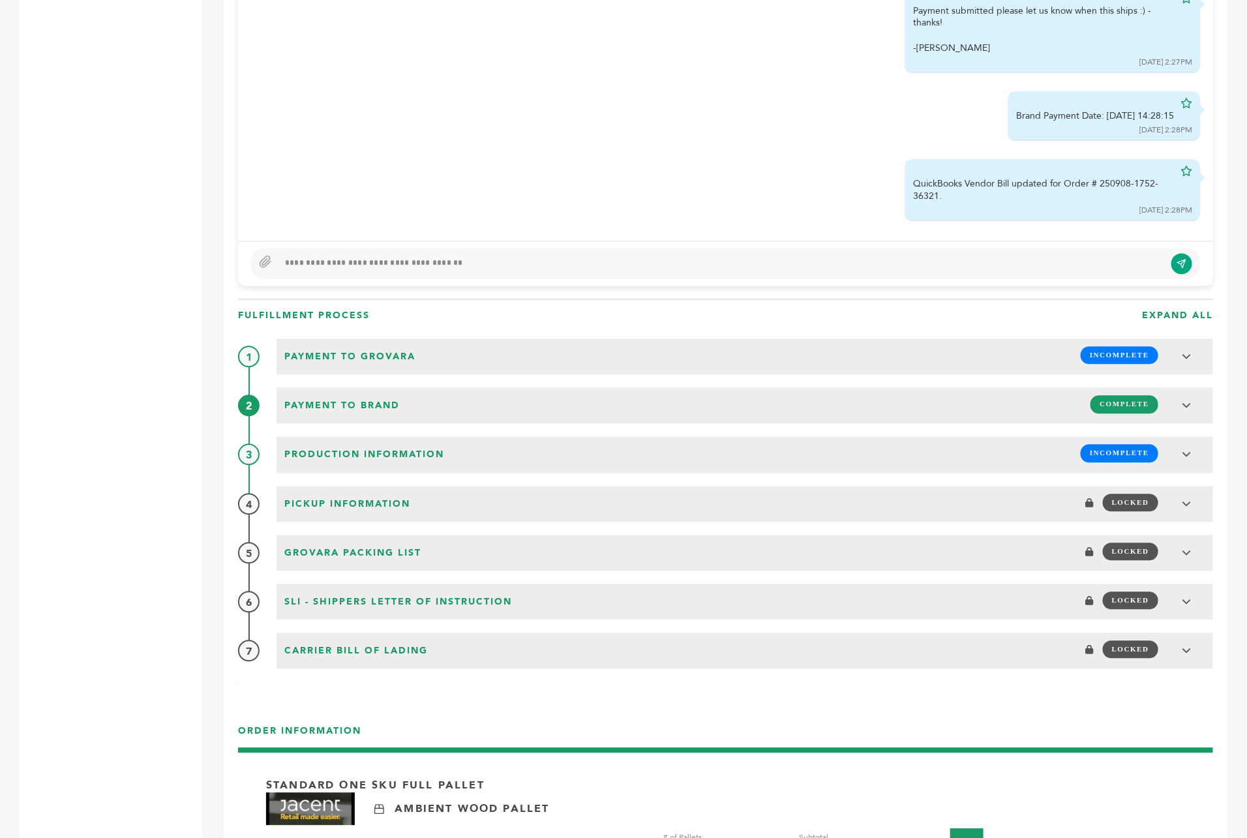
scroll to position [1185, 0]
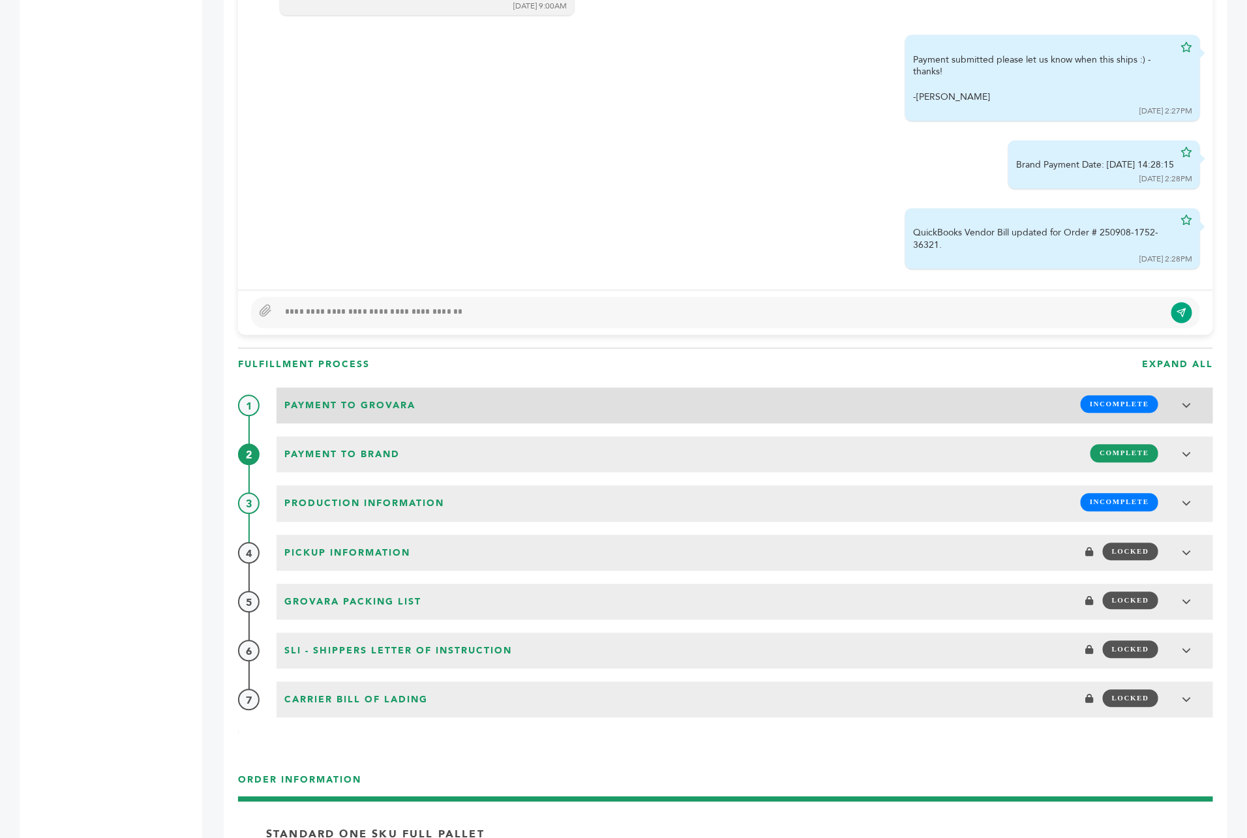
click at [963, 392] on div "Payment to Grovara INCOMPLETE" at bounding box center [744, 404] width 928 height 25
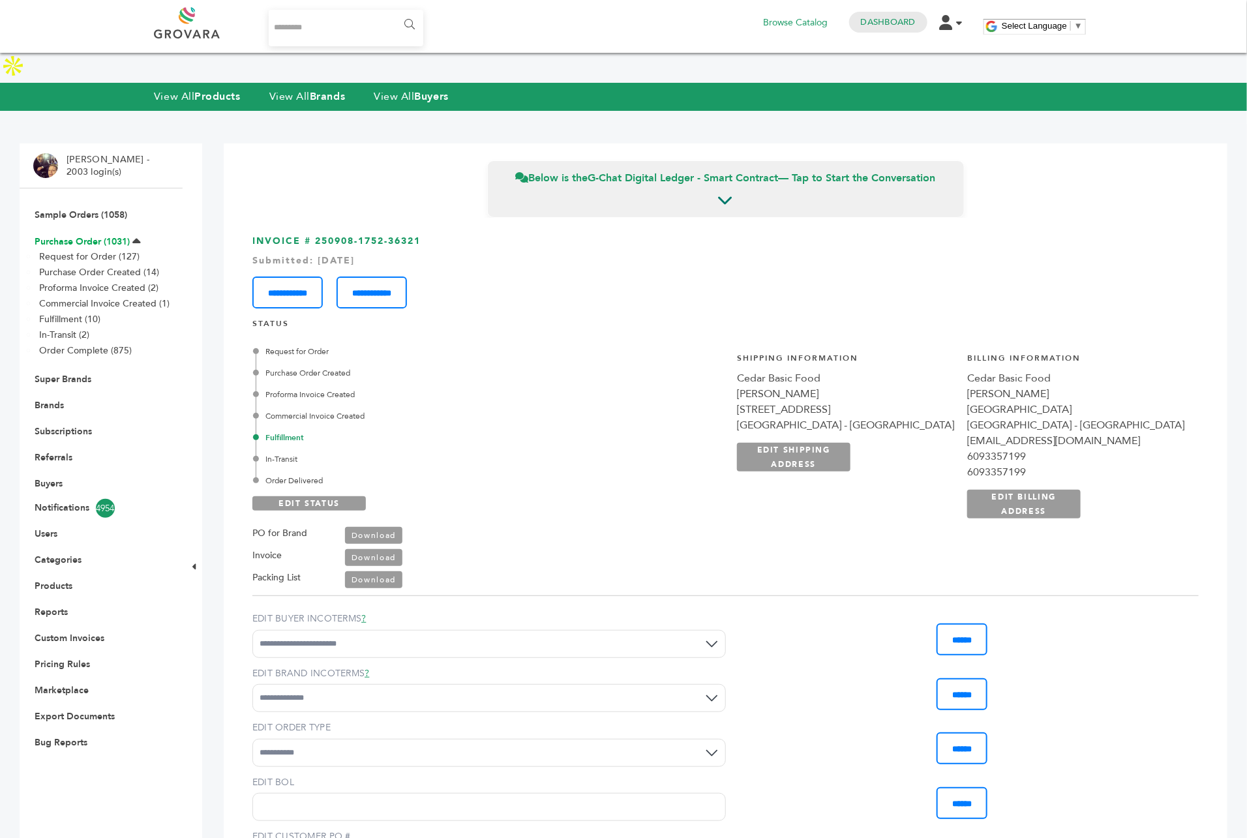
click at [82, 235] on link "Purchase Order (1031)" at bounding box center [82, 241] width 95 height 12
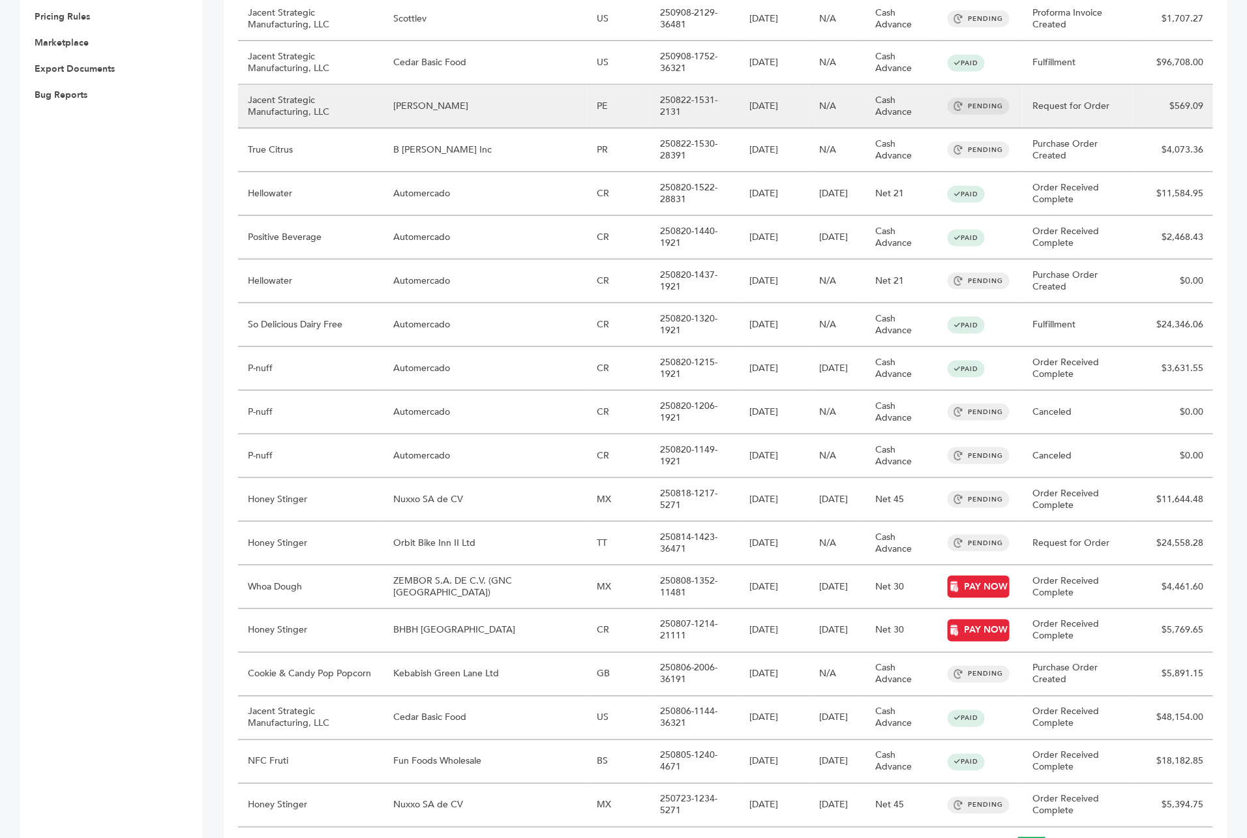
scroll to position [683, 0]
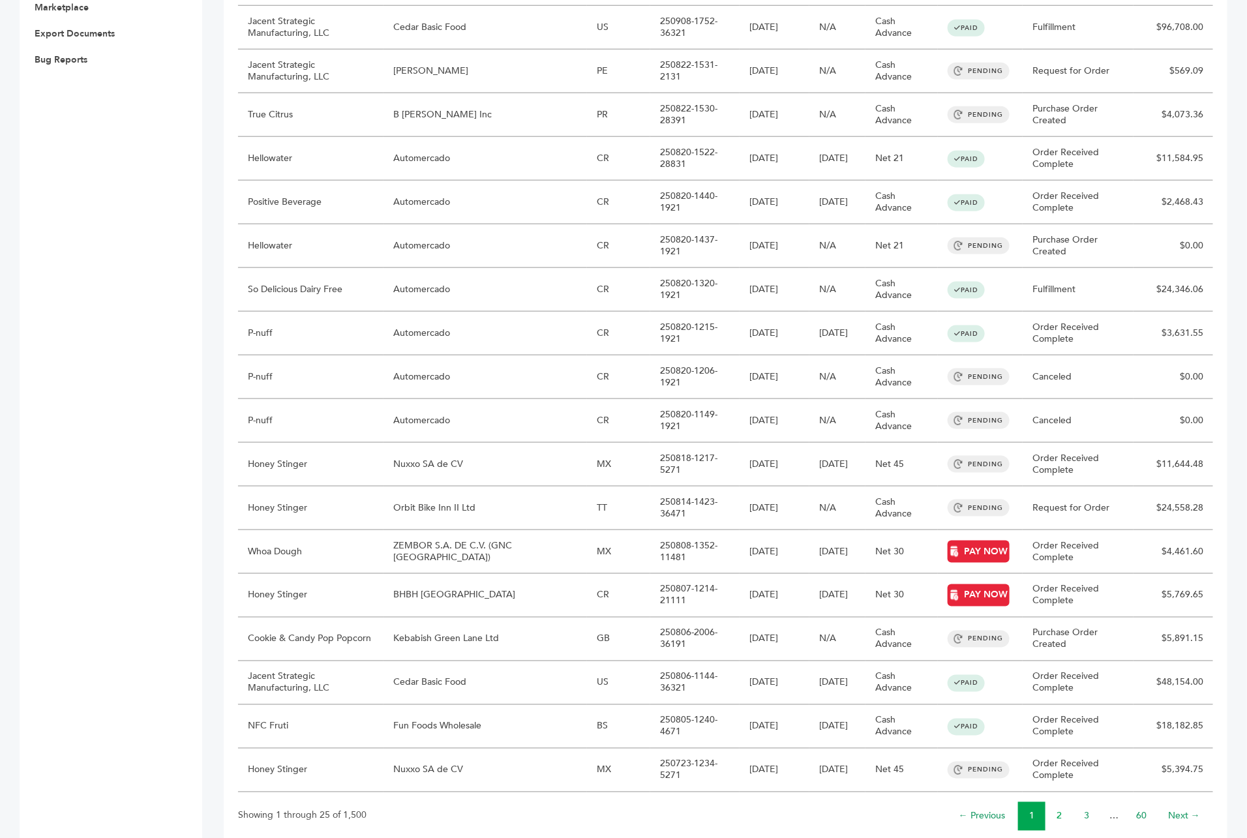
click at [1059, 810] on link "2" at bounding box center [1058, 816] width 5 height 12
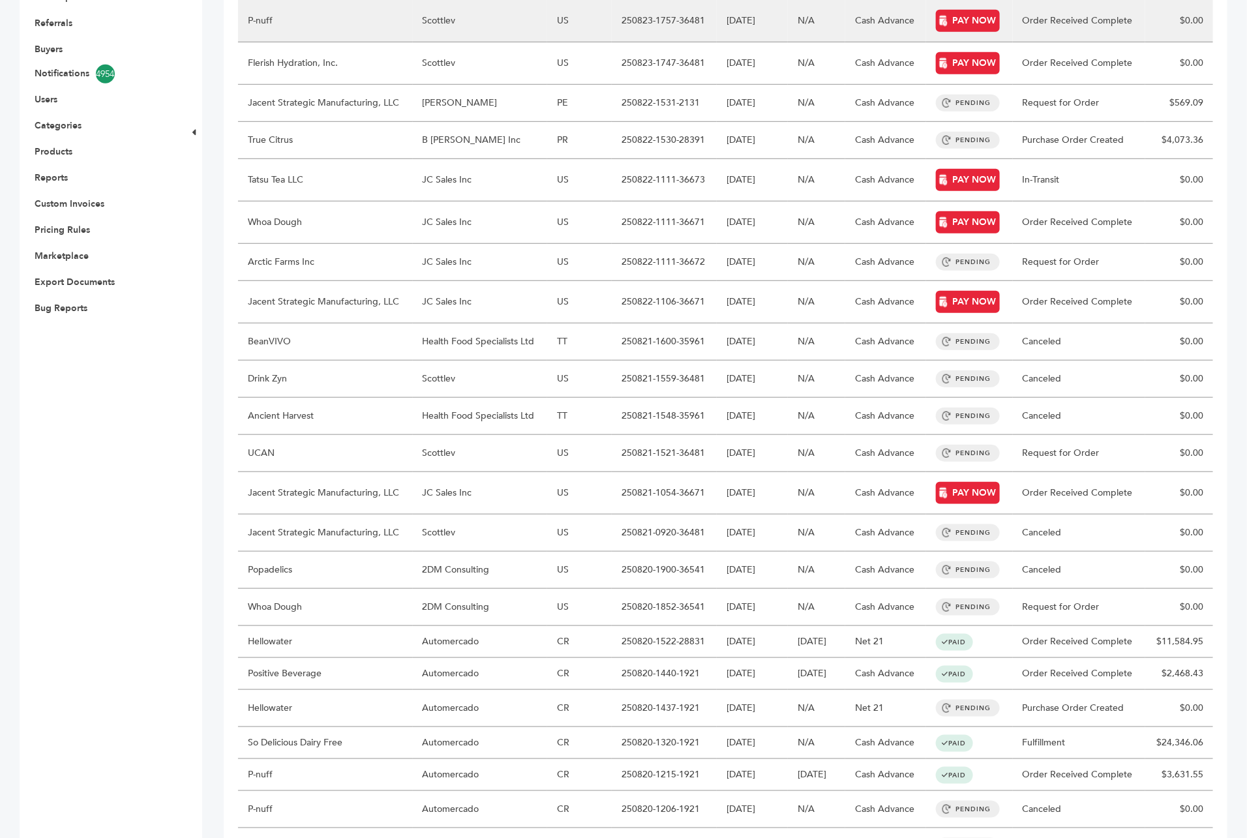
scroll to position [507, 0]
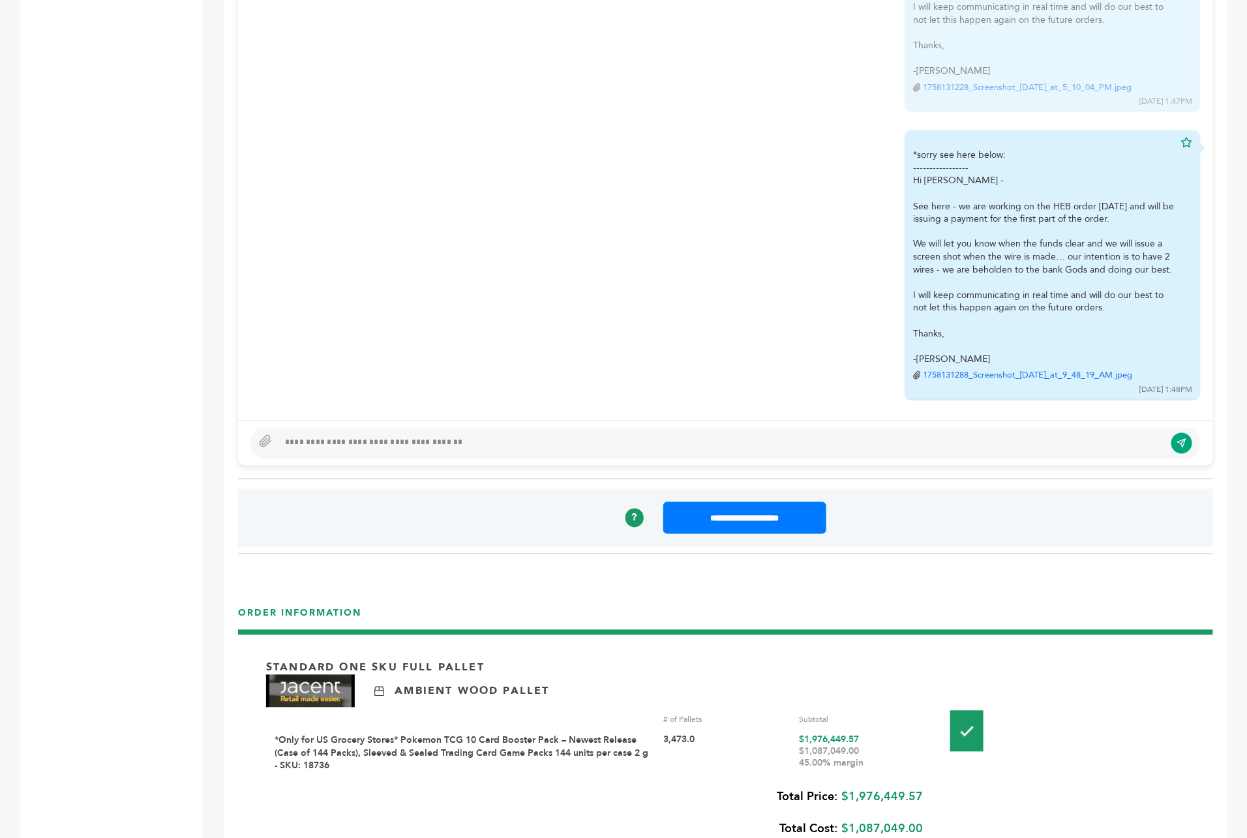
scroll to position [982, 0]
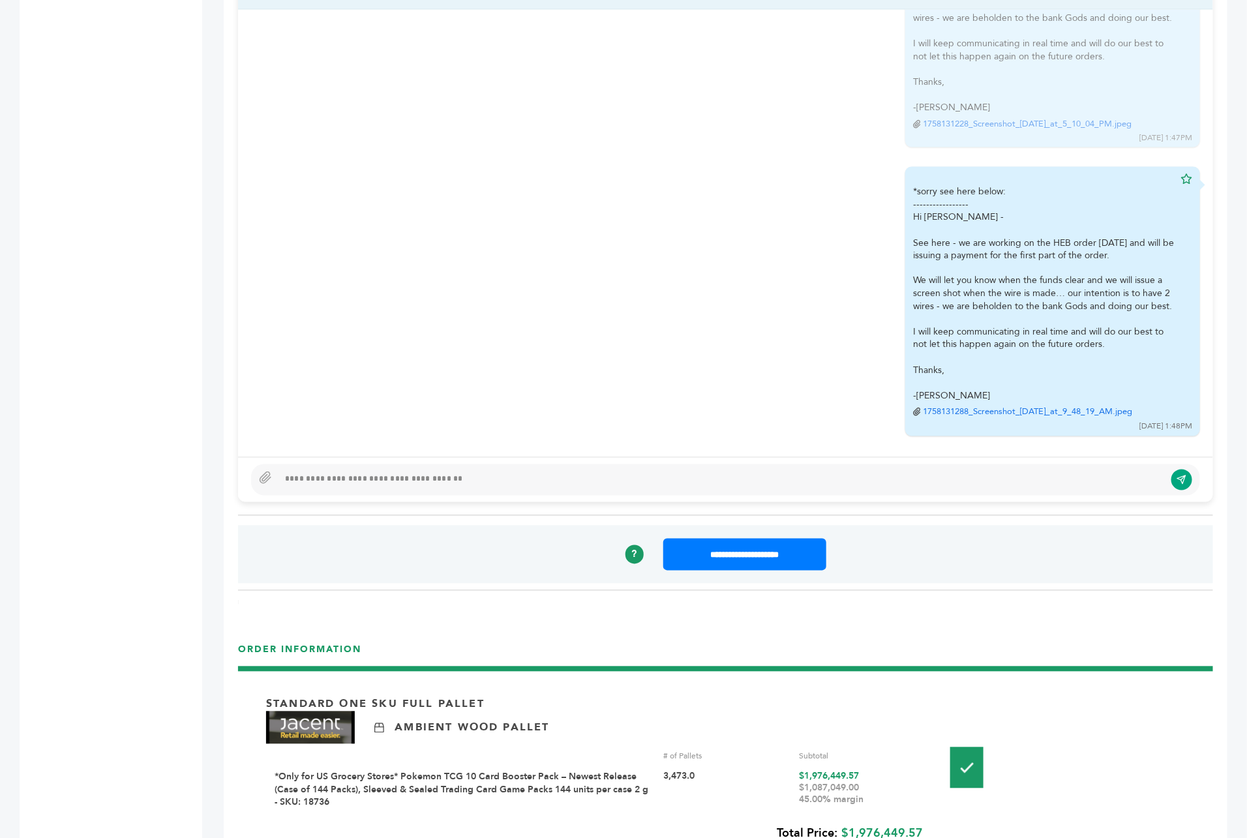
click at [387, 472] on div at bounding box center [721, 480] width 886 height 16
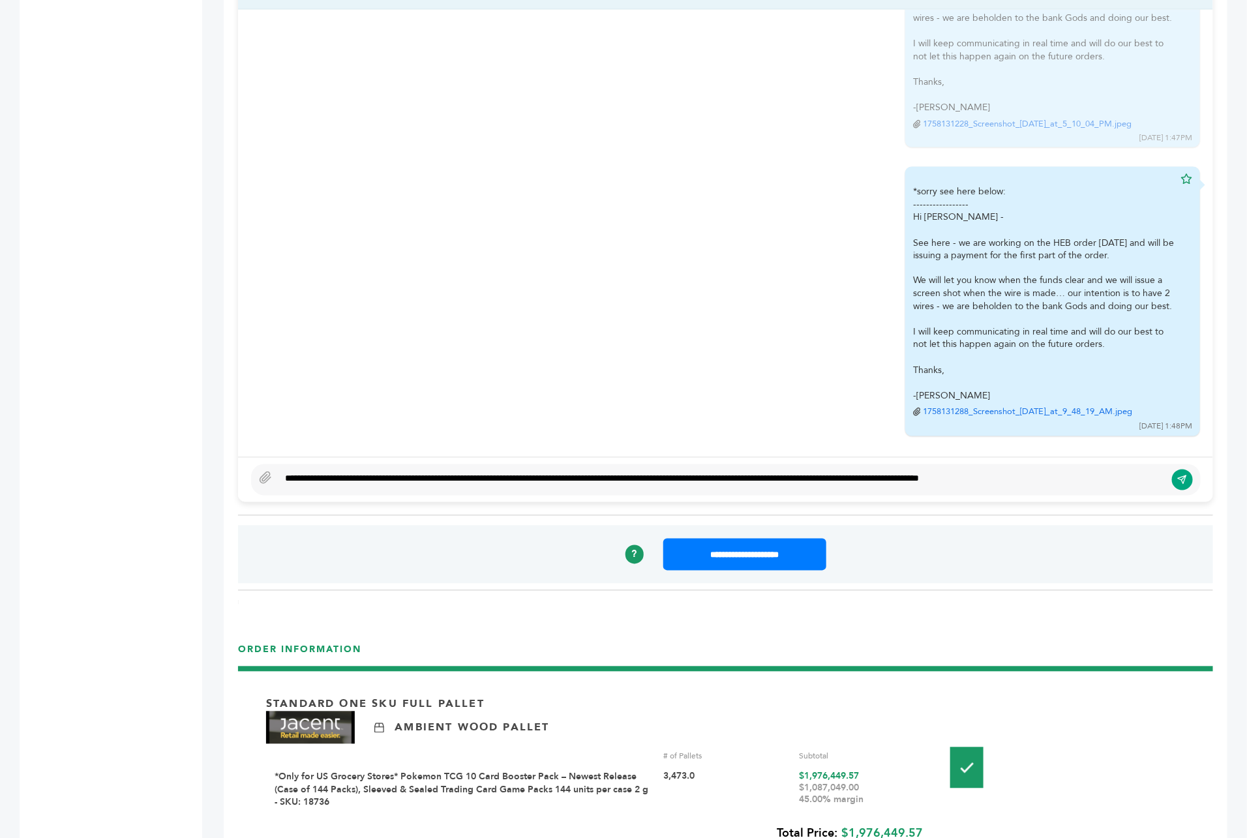
type textarea "**********"
click at [1191, 464] on div "**********" at bounding box center [725, 479] width 949 height 31
click at [1183, 475] on icon "submit" at bounding box center [1182, 480] width 10 height 11
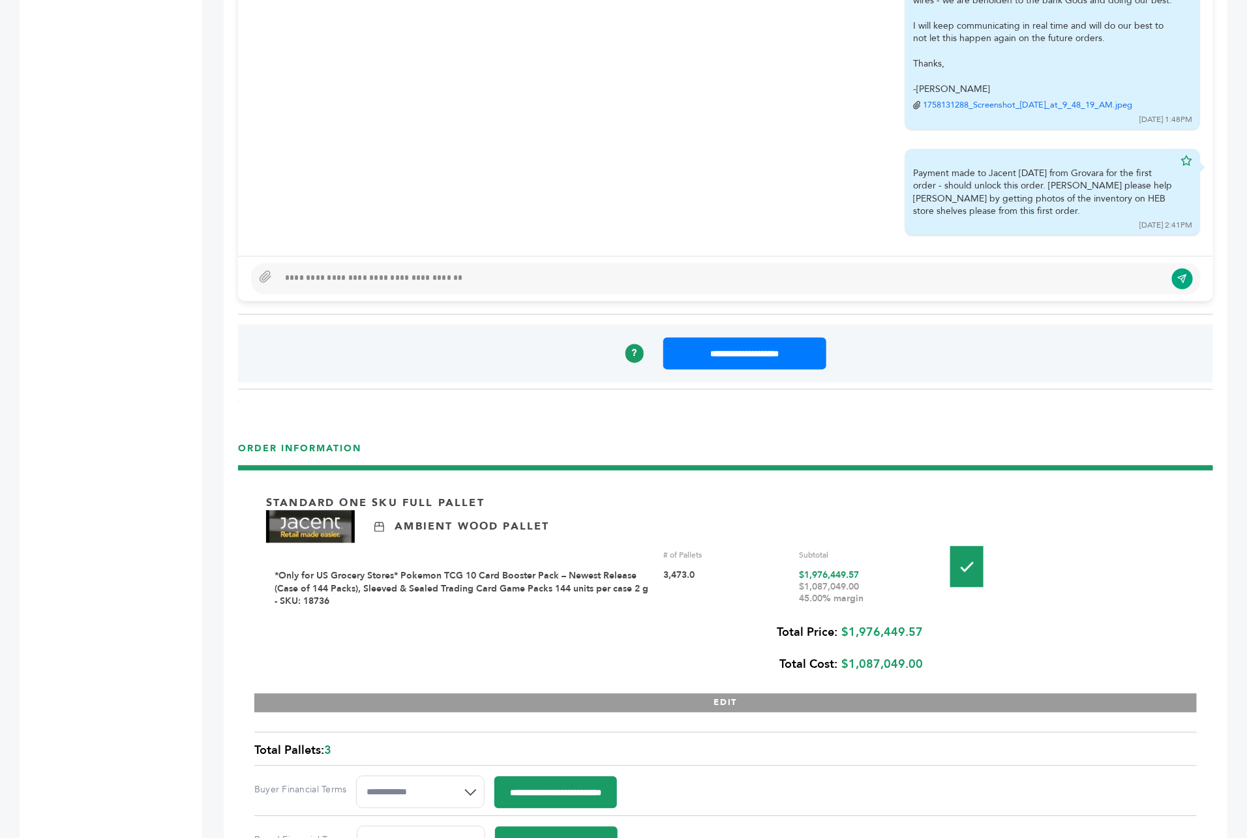
scroll to position [966, 0]
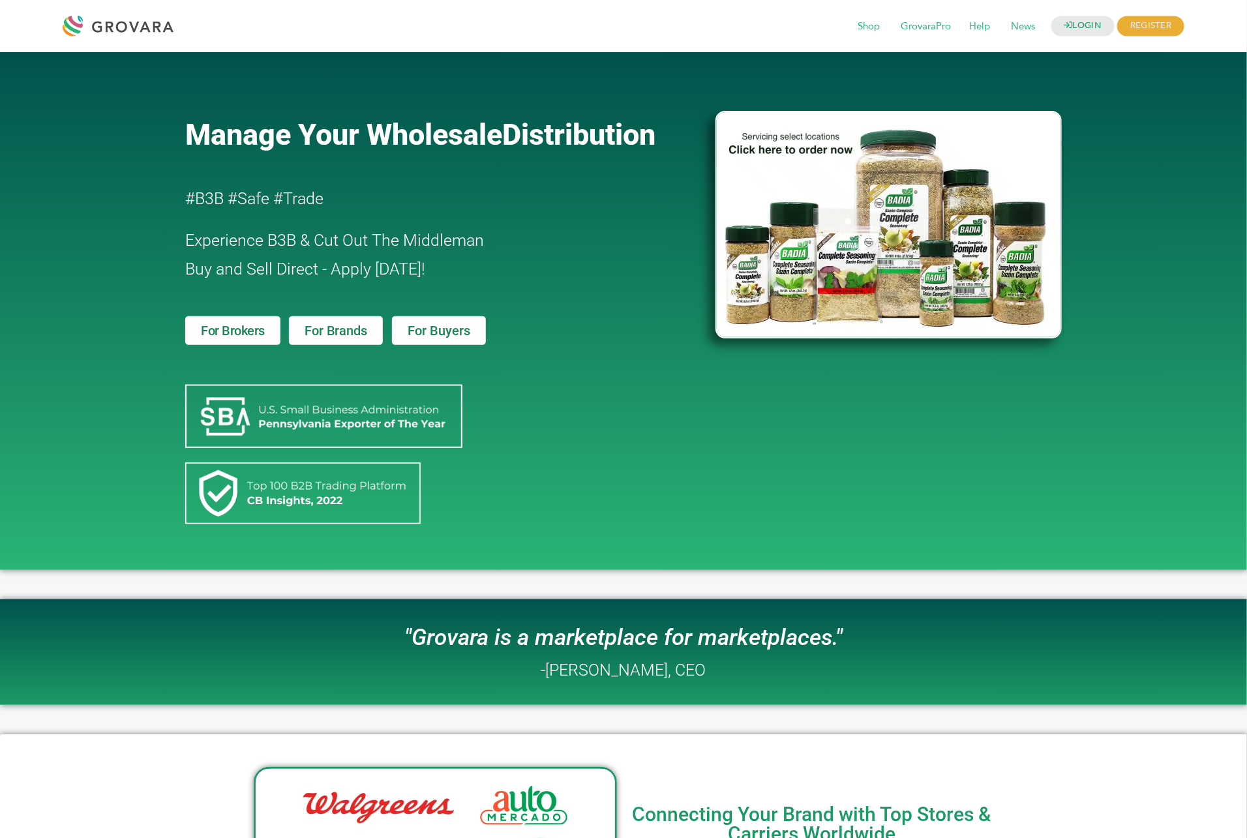
click at [925, 188] on img at bounding box center [888, 225] width 346 height 228
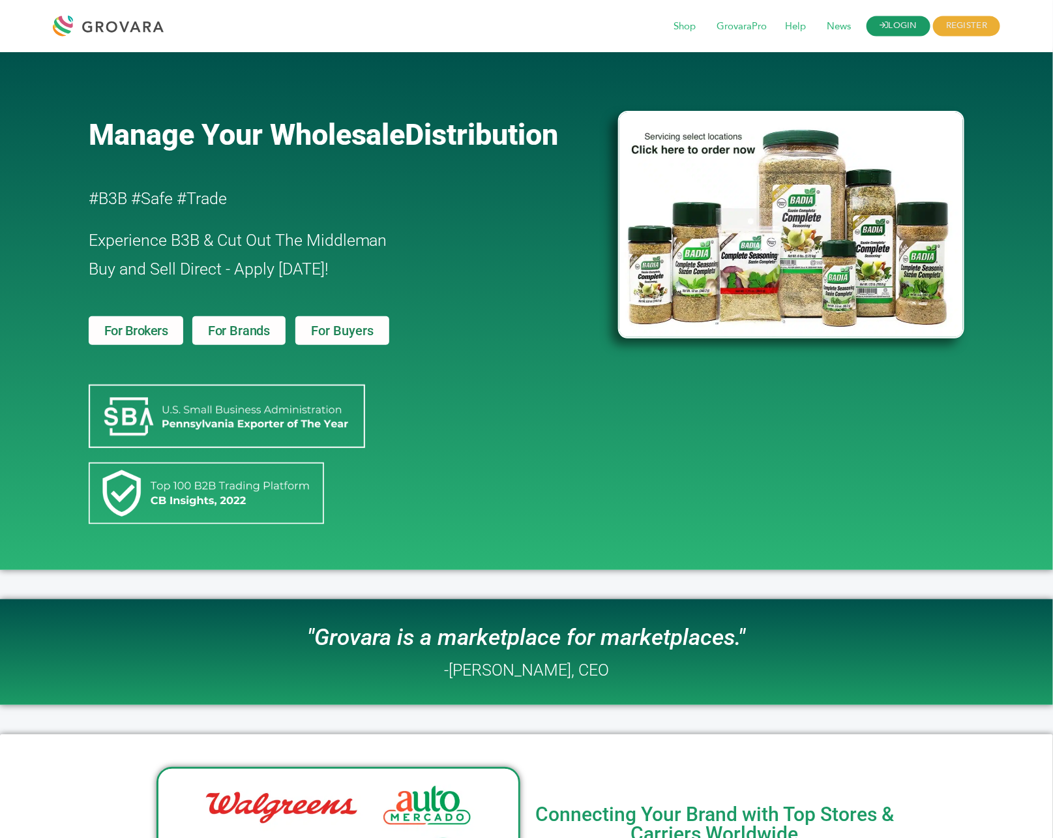
click at [887, 25] on link "LOGIN" at bounding box center [899, 26] width 64 height 20
click at [881, 4] on div "LOGIN REGISTER I'm a Buyer I'm a Brand Shop GrovaraPro Help News" at bounding box center [526, 26] width 1053 height 52
click at [881, 17] on link "LOGIN" at bounding box center [899, 26] width 64 height 20
